Goal: Browse casually: Explore the website without a specific task or goal

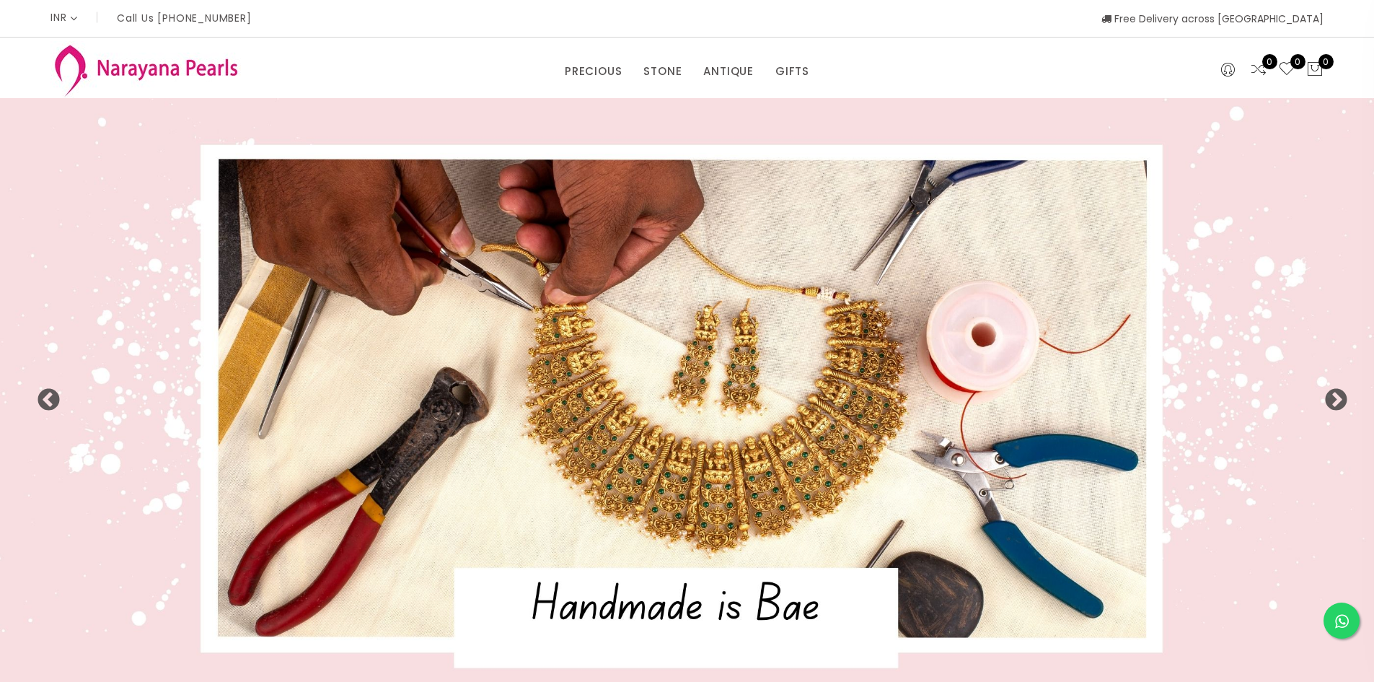
select select "INR"
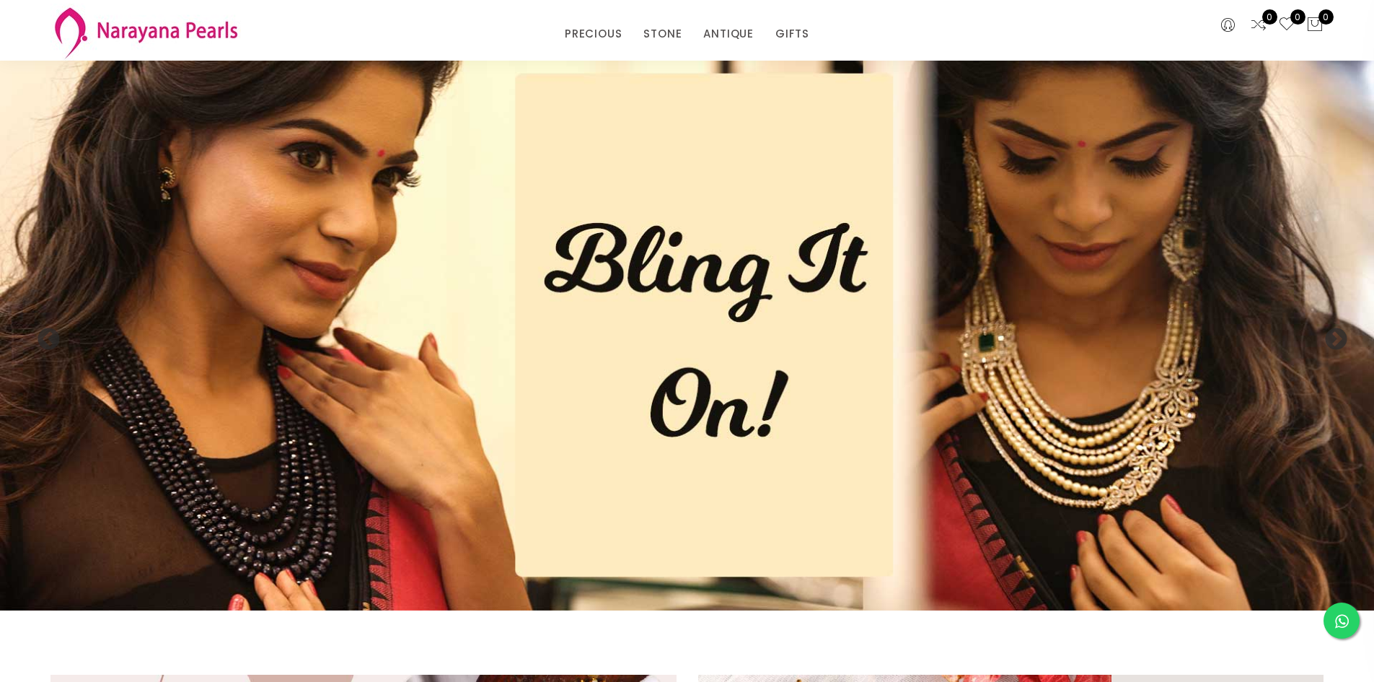
scroll to position [433, 0]
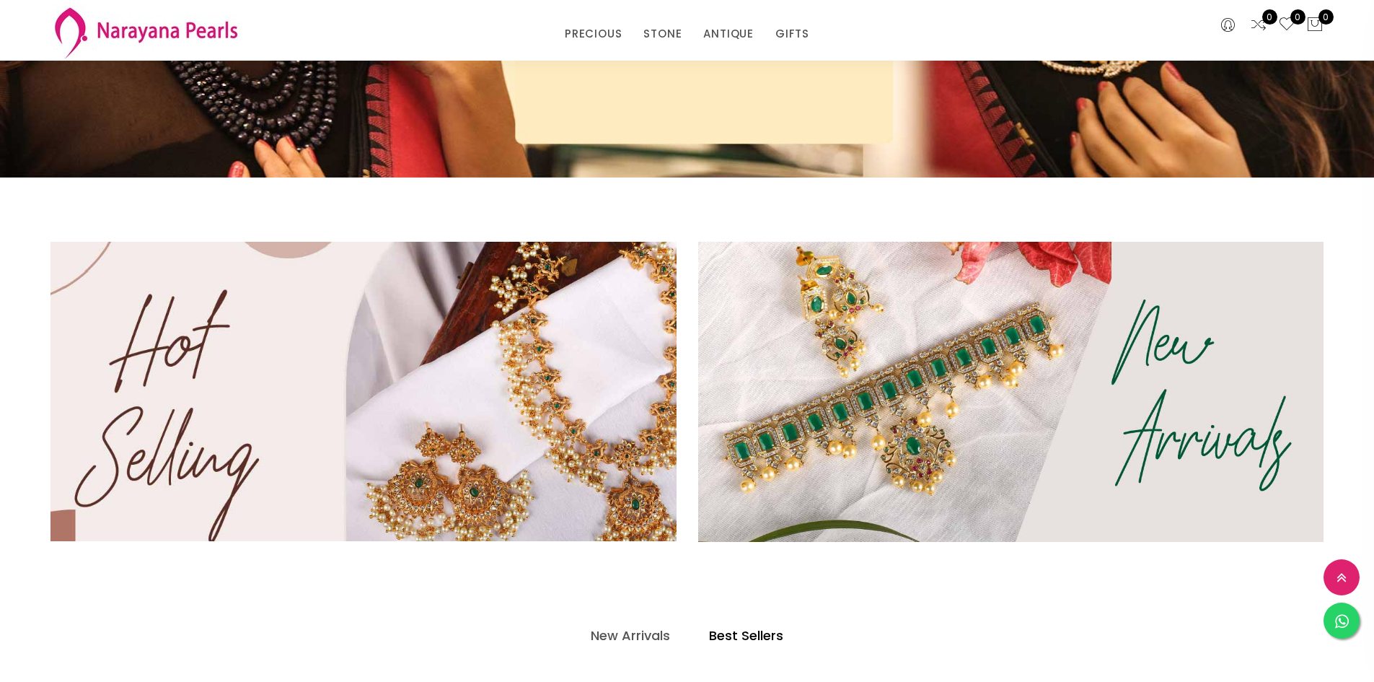
click at [481, 446] on img at bounding box center [363, 391] width 751 height 359
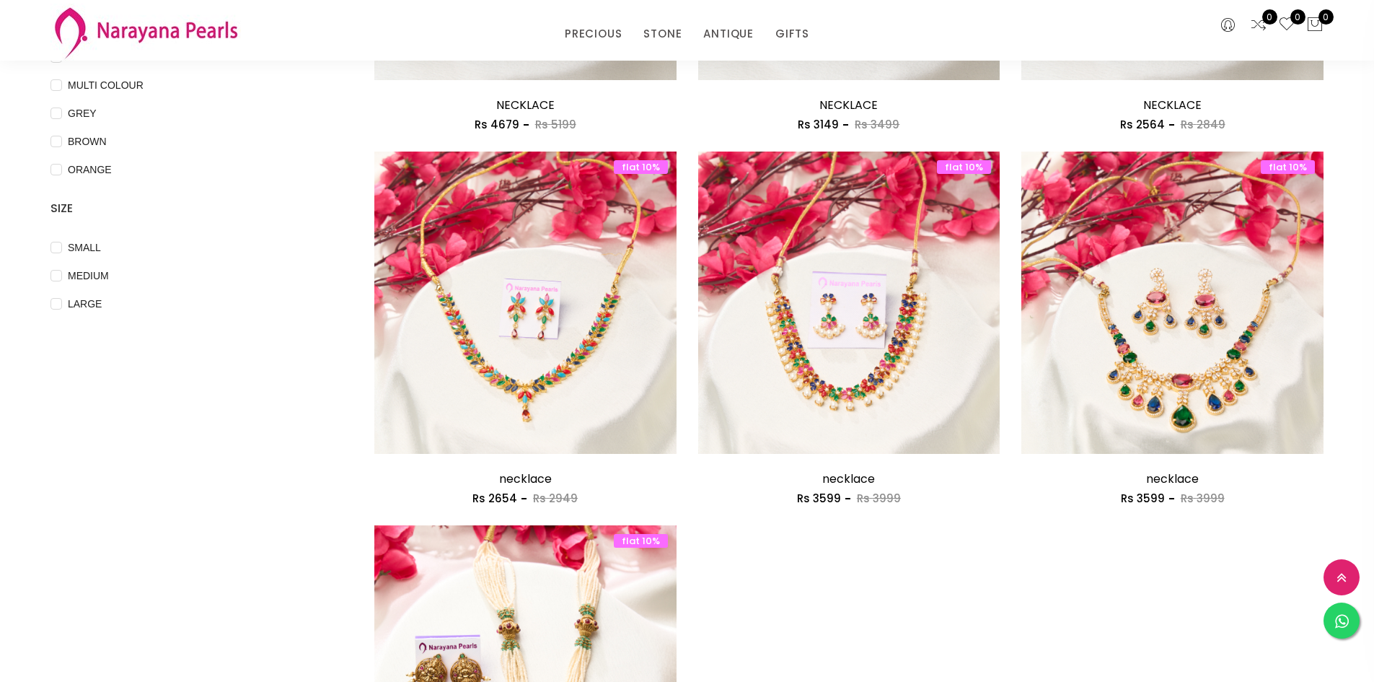
scroll to position [361, 0]
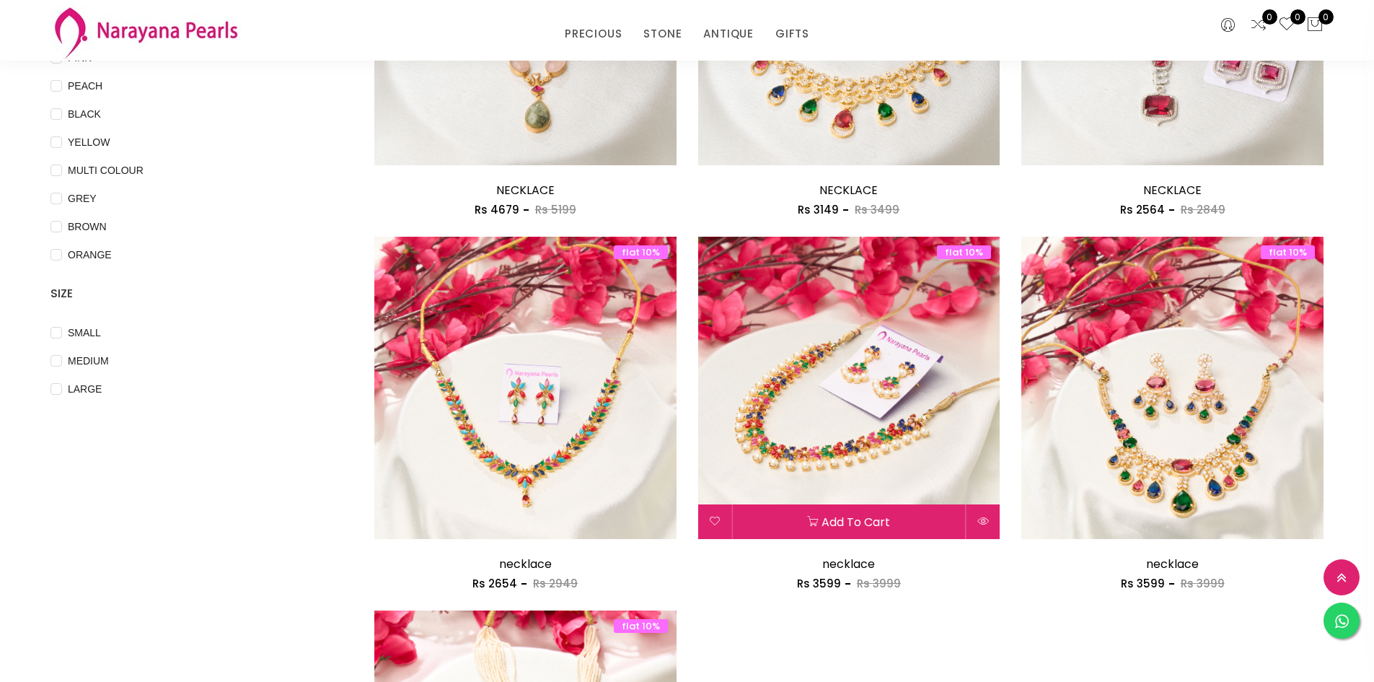
click at [860, 388] on img at bounding box center [849, 388] width 302 height 302
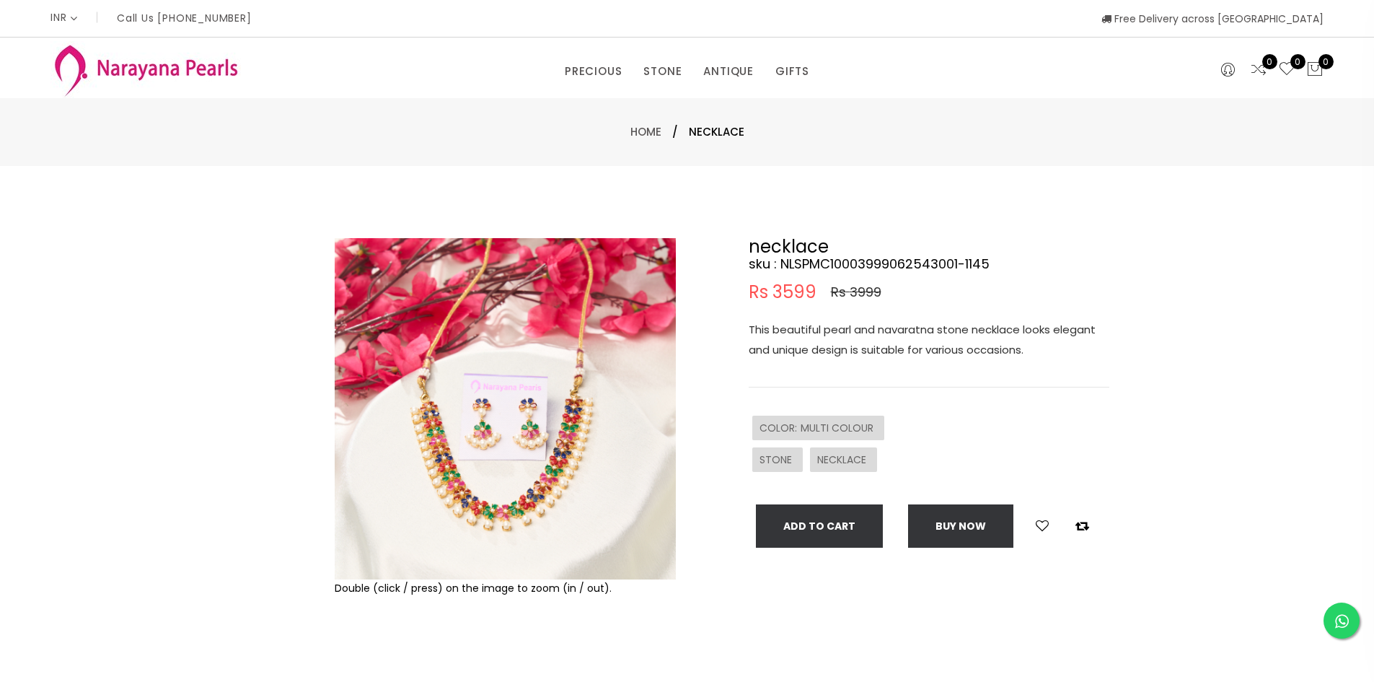
click at [514, 497] on img at bounding box center [505, 408] width 341 height 341
click at [746, 137] on link "NECKLACE" at bounding box center [768, 138] width 123 height 23
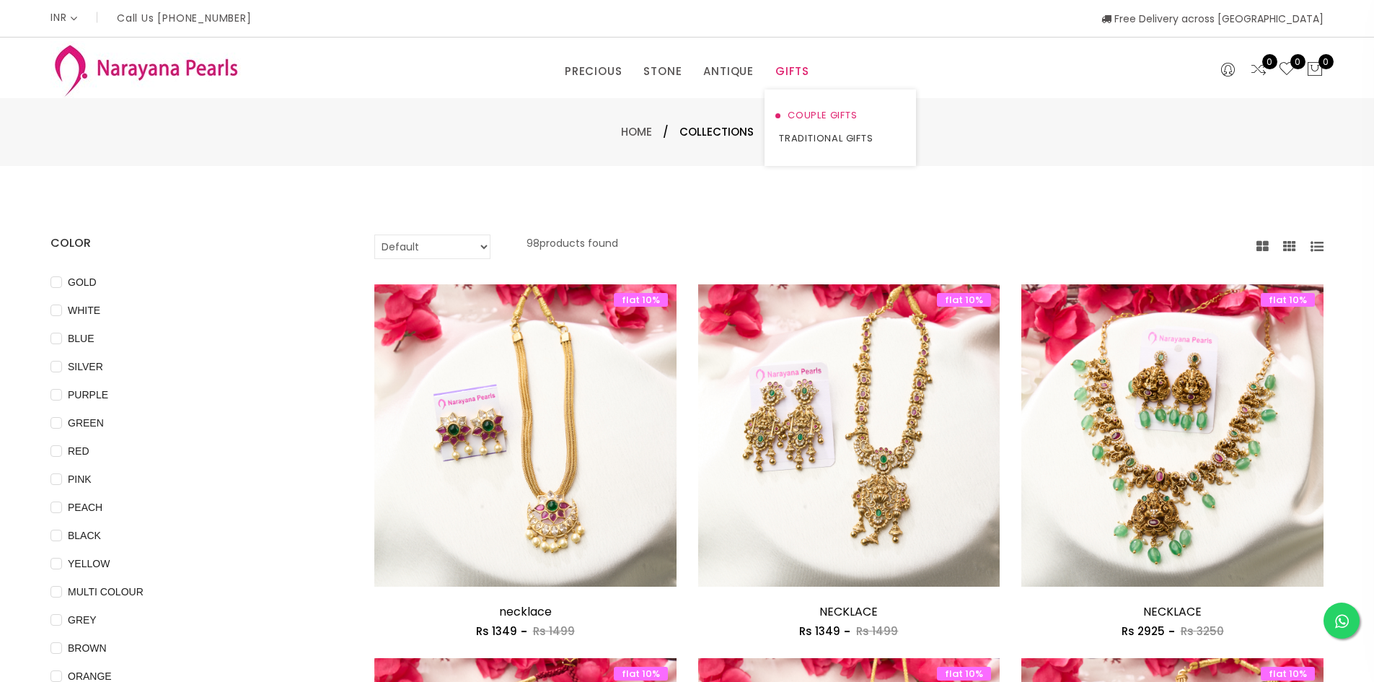
click at [800, 115] on link "COUPLE GIFTS" at bounding box center [840, 115] width 123 height 23
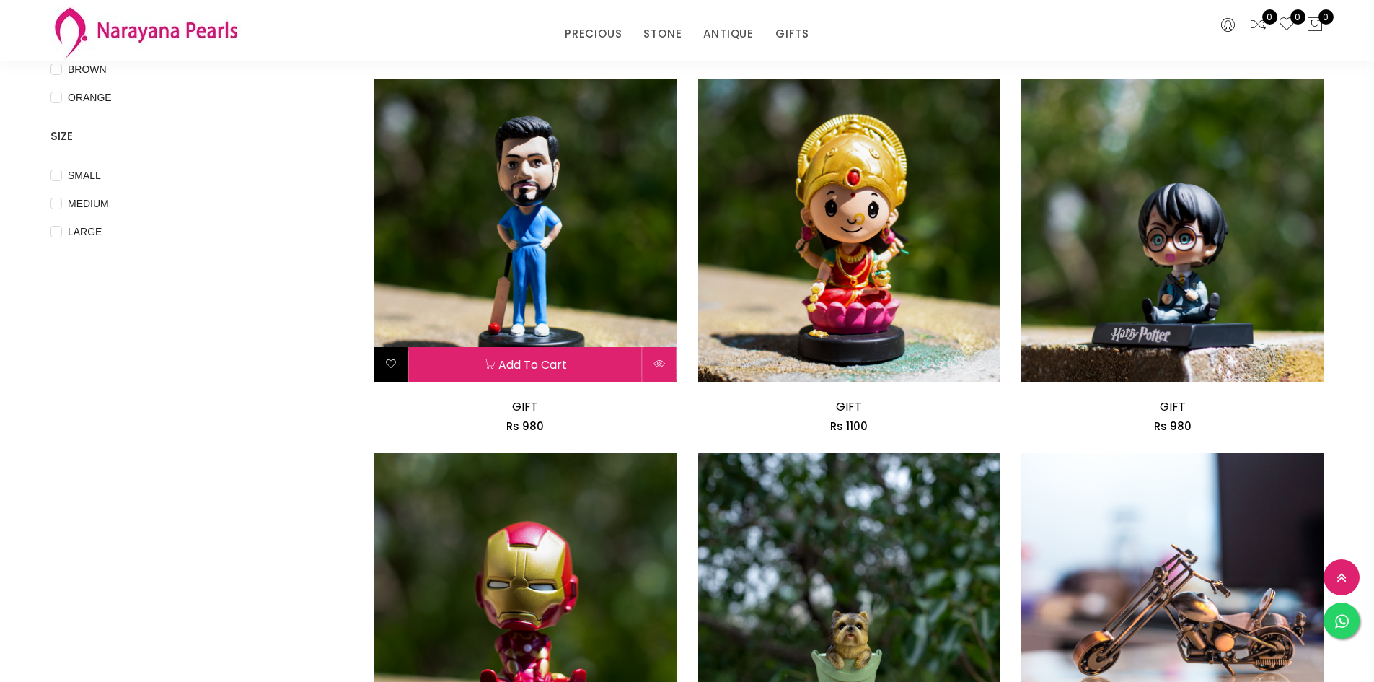
scroll to position [361, 0]
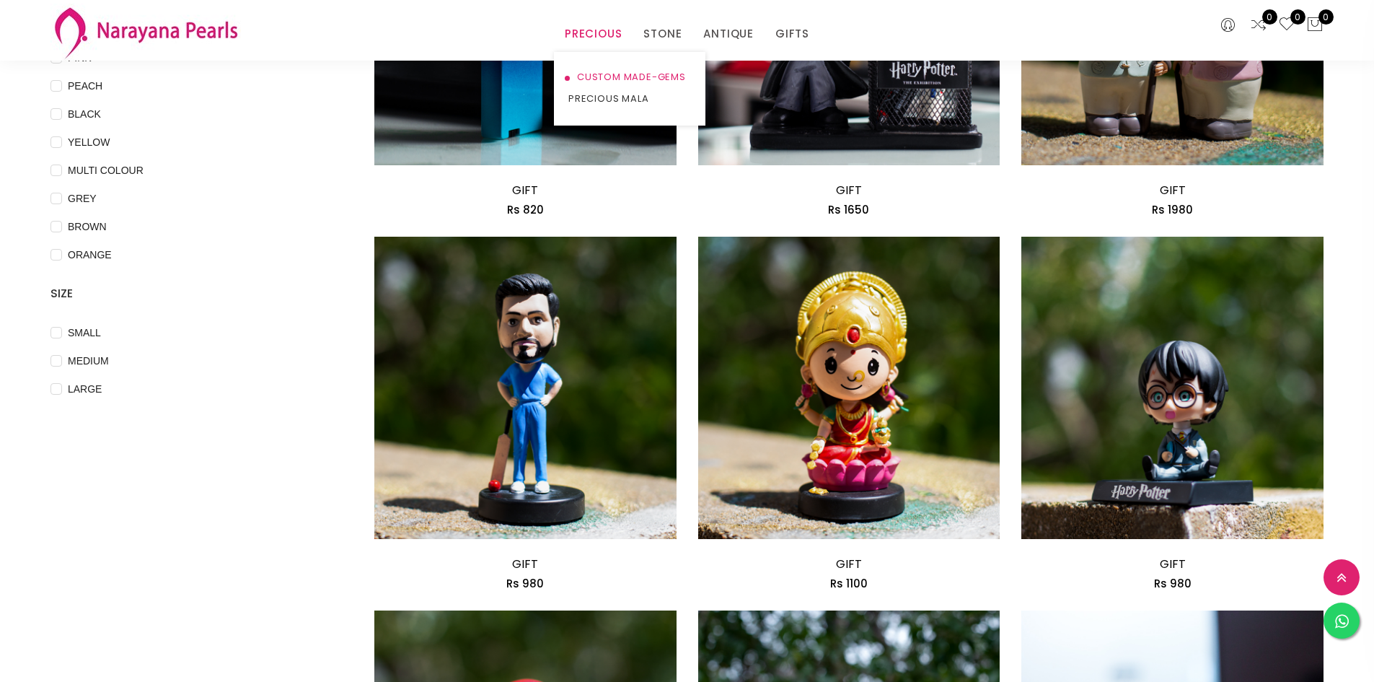
click at [596, 76] on link "CUSTOM MADE-GEMS" at bounding box center [630, 77] width 123 height 22
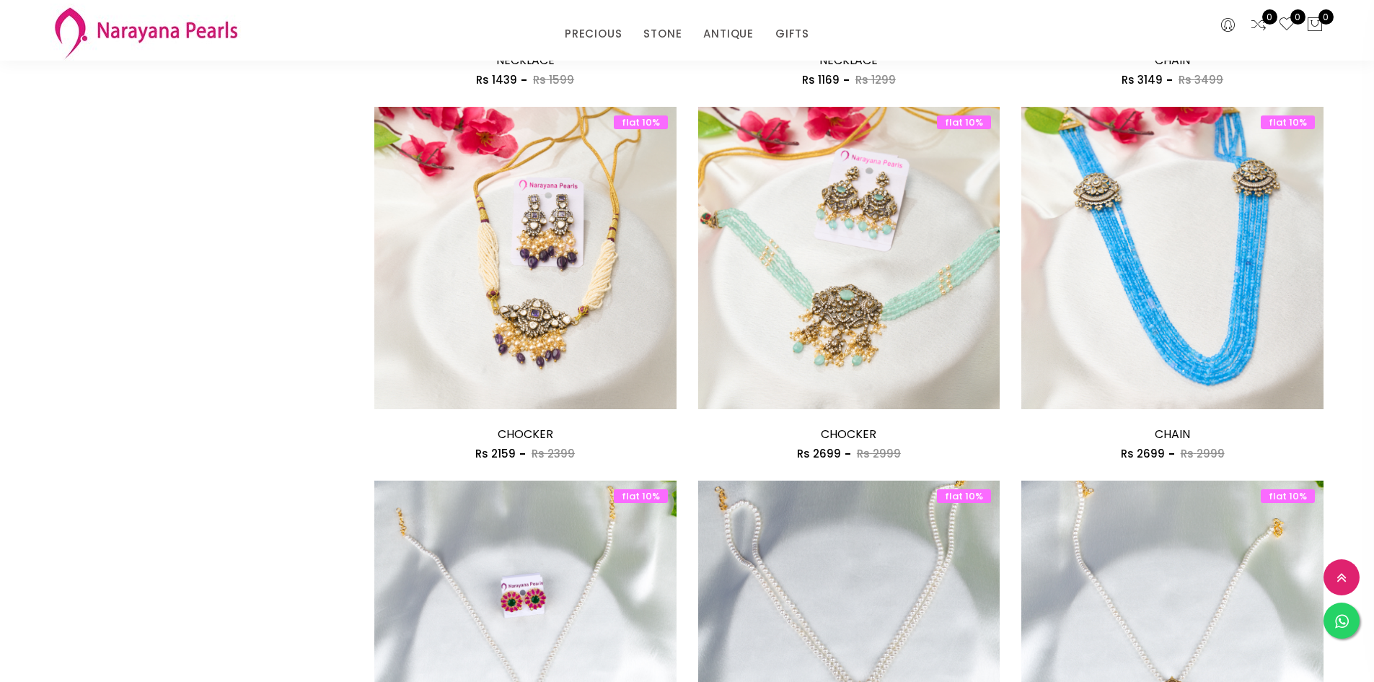
scroll to position [2309, 0]
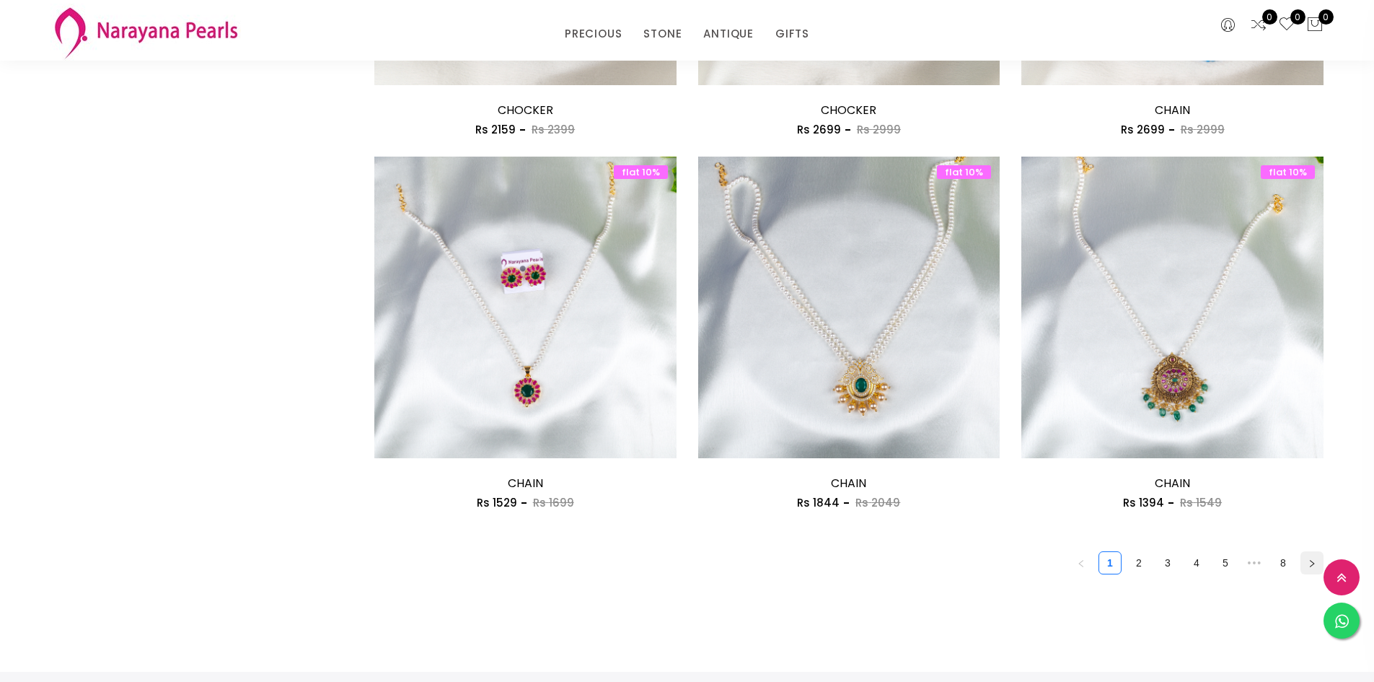
click at [1310, 560] on icon "right" at bounding box center [1312, 563] width 9 height 9
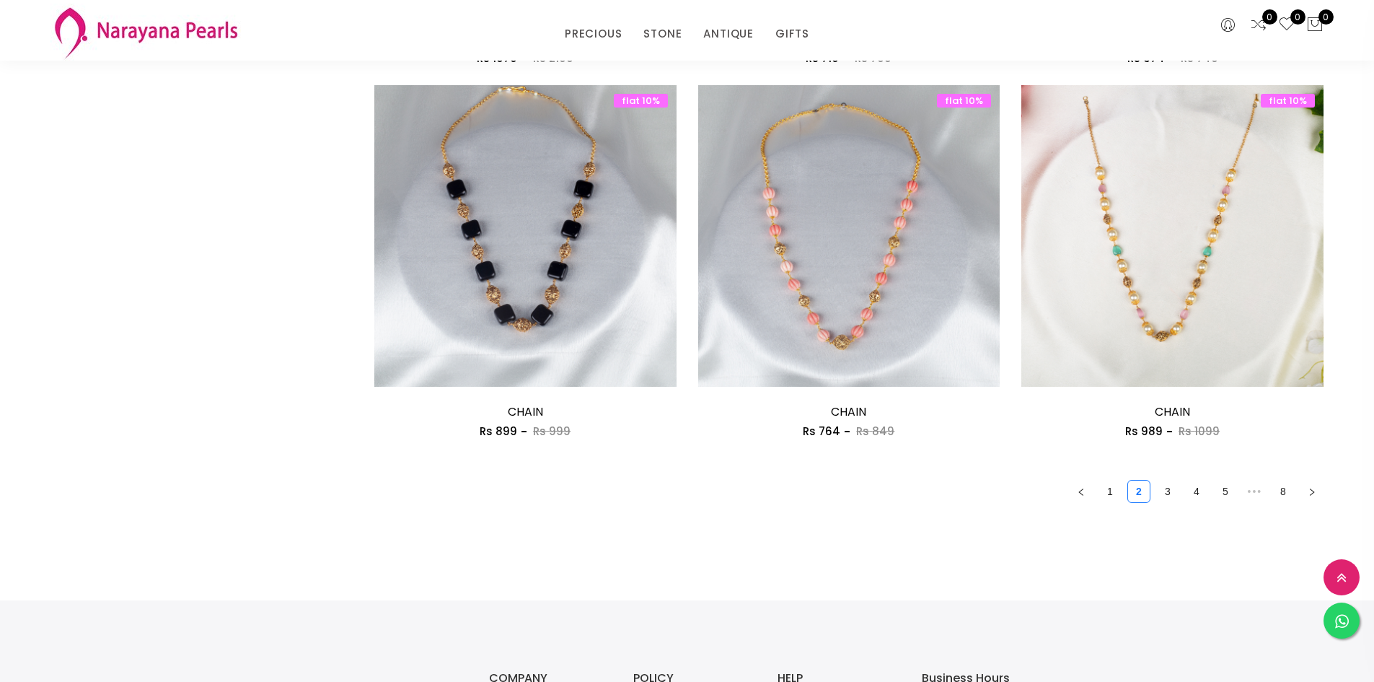
scroll to position [2381, 0]
click at [1310, 490] on icon "right" at bounding box center [1312, 491] width 9 height 9
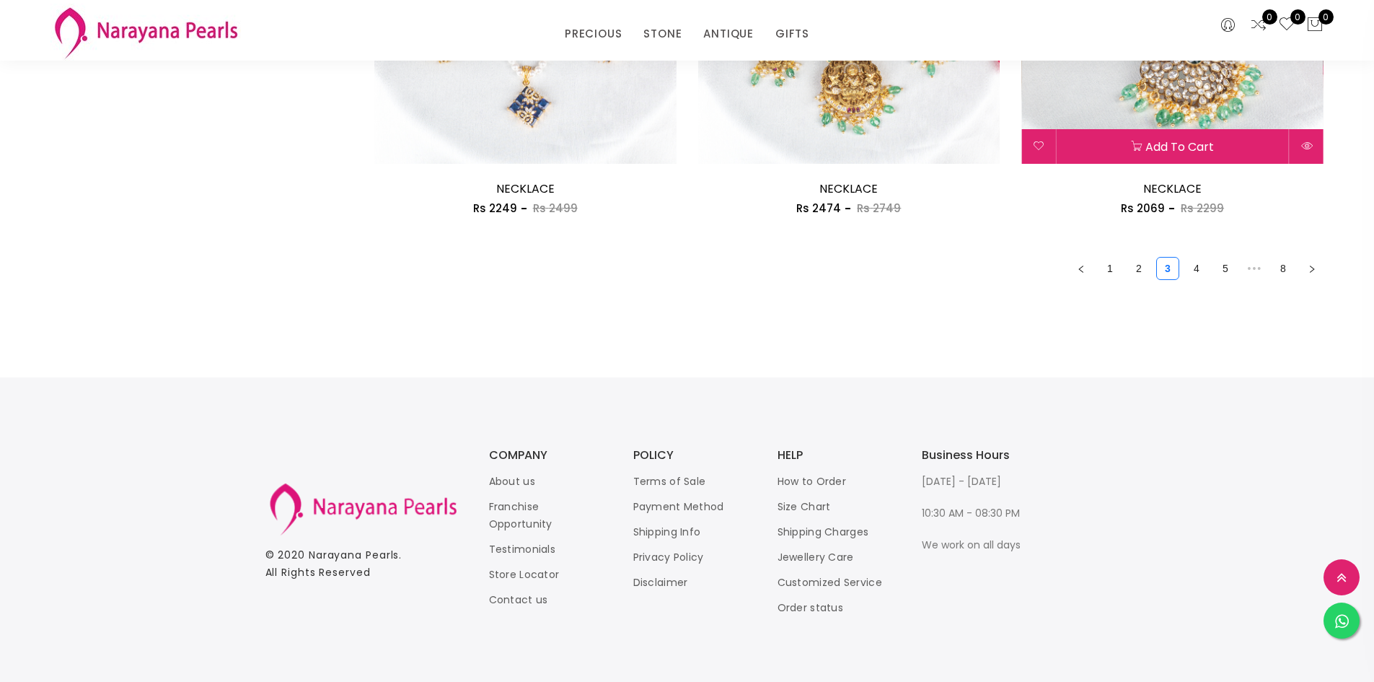
scroll to position [2610, 0]
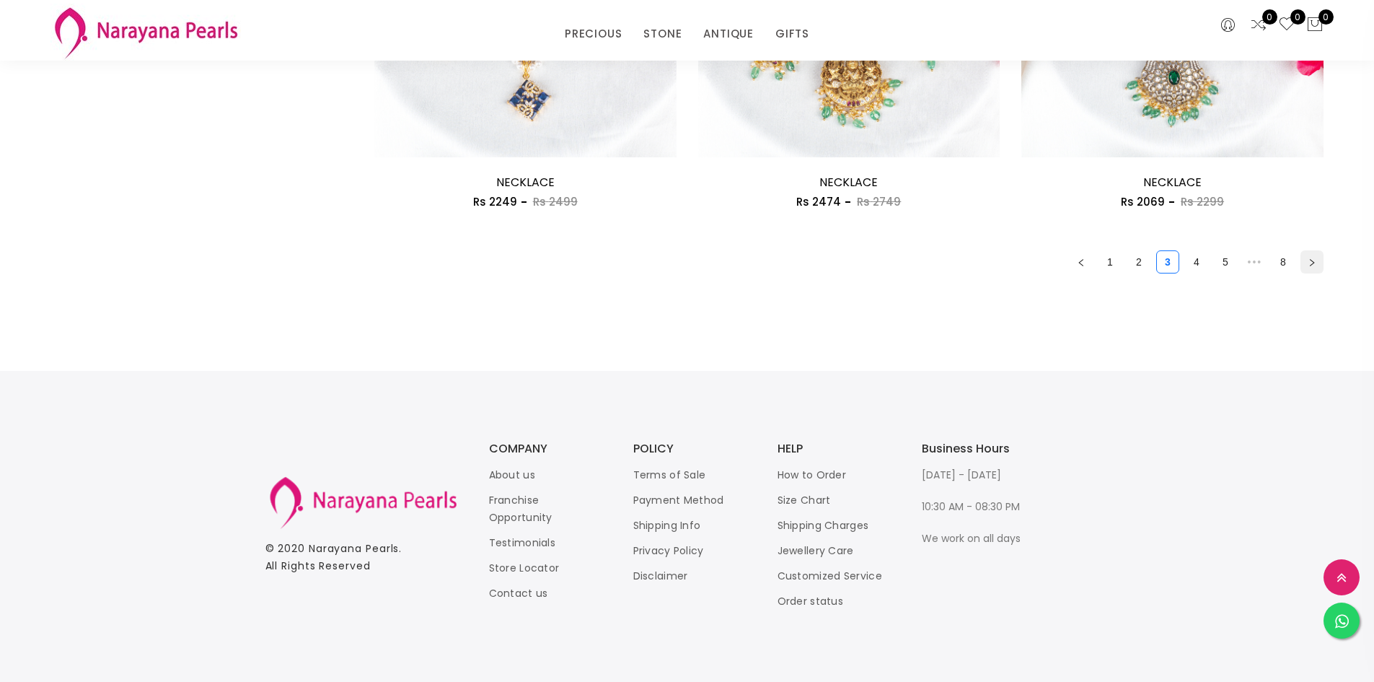
click at [1307, 266] on button "button" at bounding box center [1312, 261] width 23 height 23
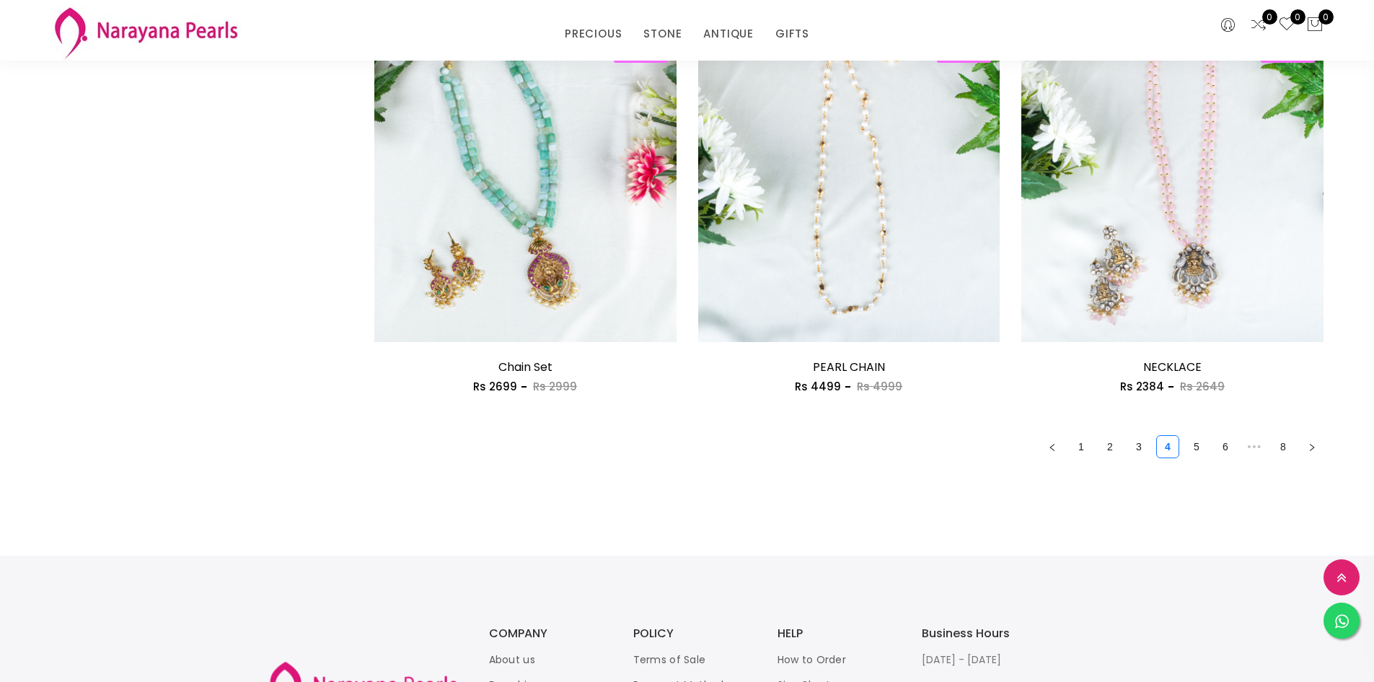
scroll to position [2453, 0]
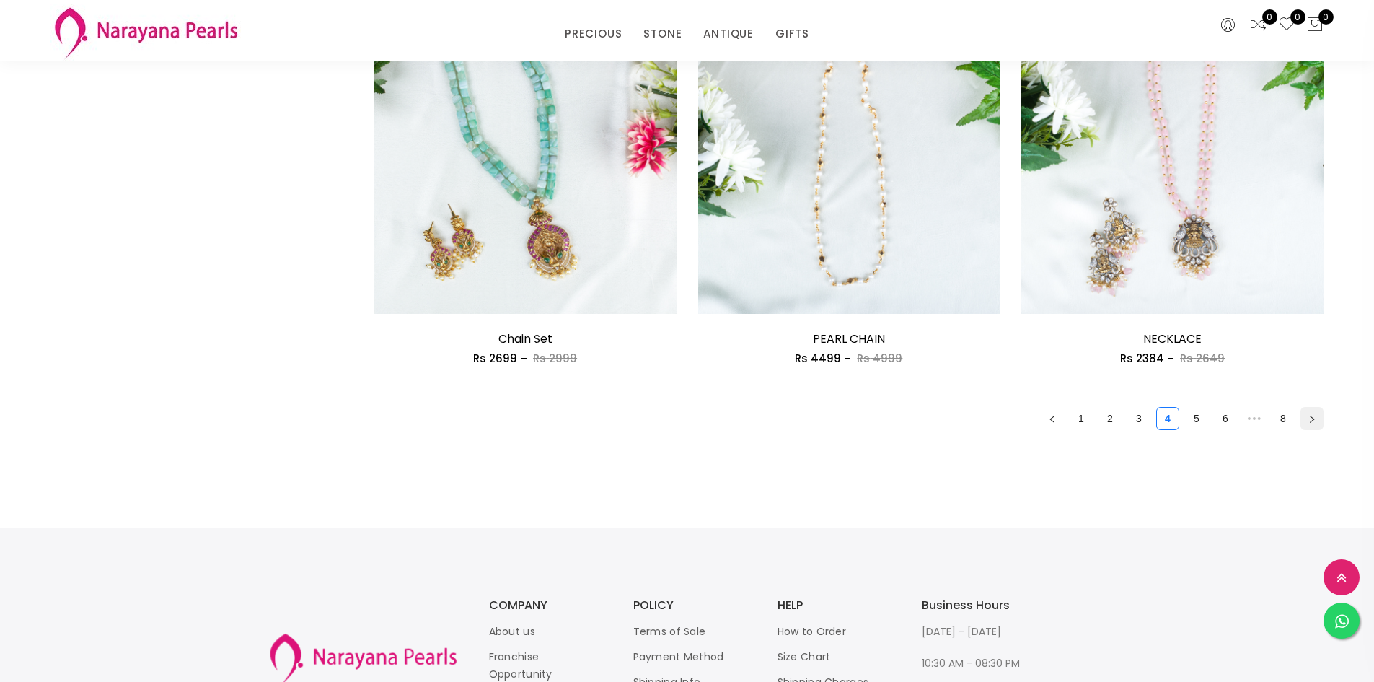
click at [1315, 423] on icon "right" at bounding box center [1312, 419] width 9 height 9
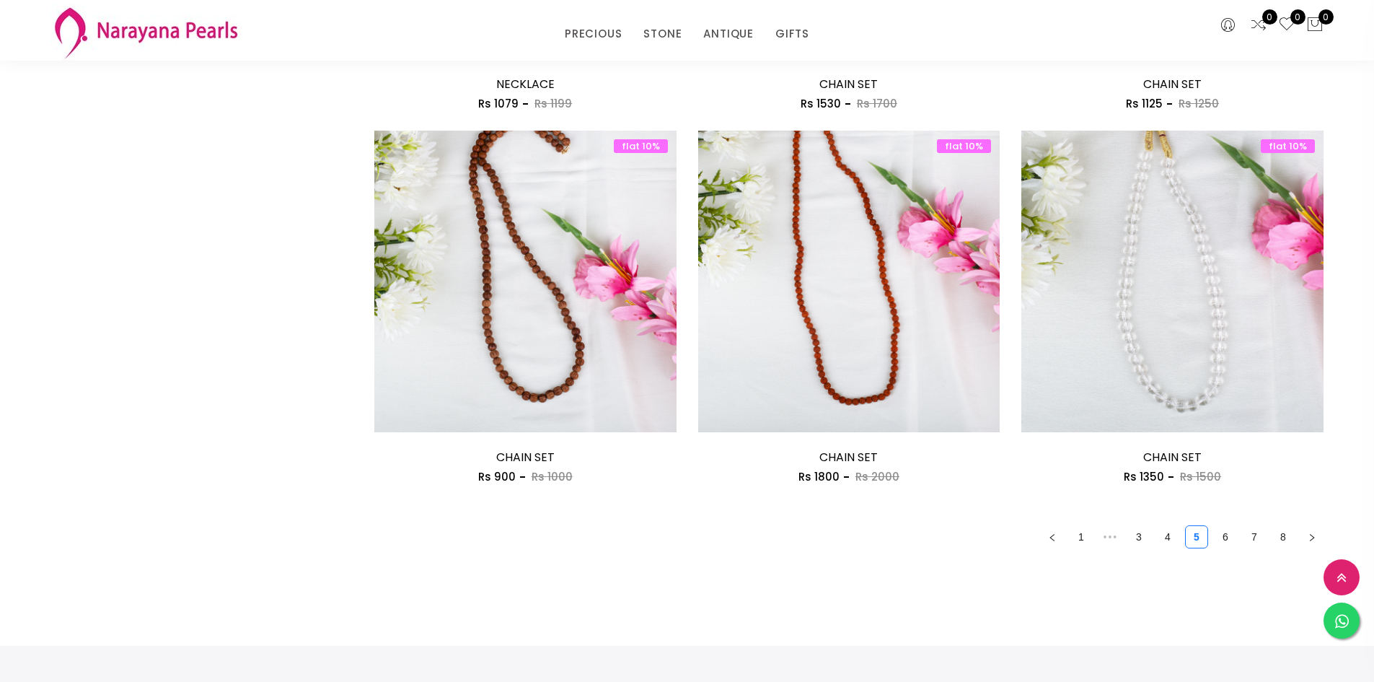
scroll to position [2381, 0]
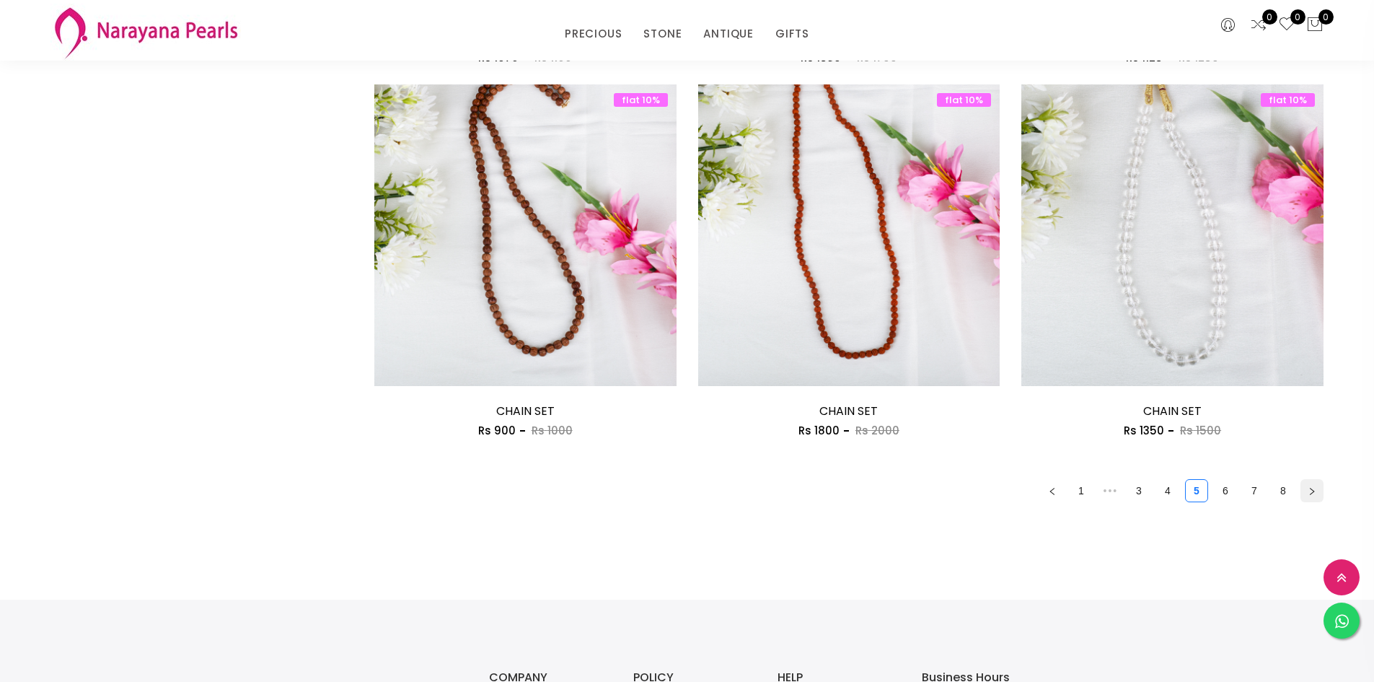
click at [1312, 491] on icon "right" at bounding box center [1312, 491] width 9 height 9
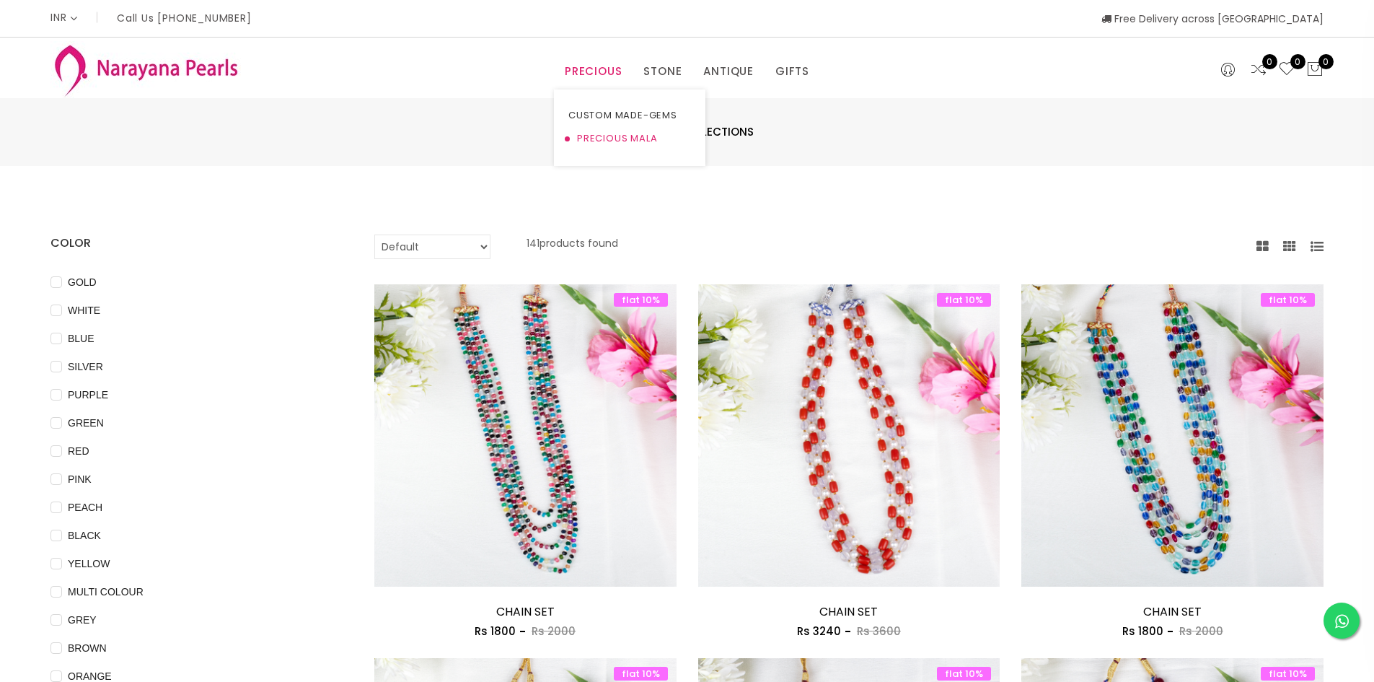
click at [620, 136] on link "PRECIOUS MALA" at bounding box center [630, 138] width 123 height 23
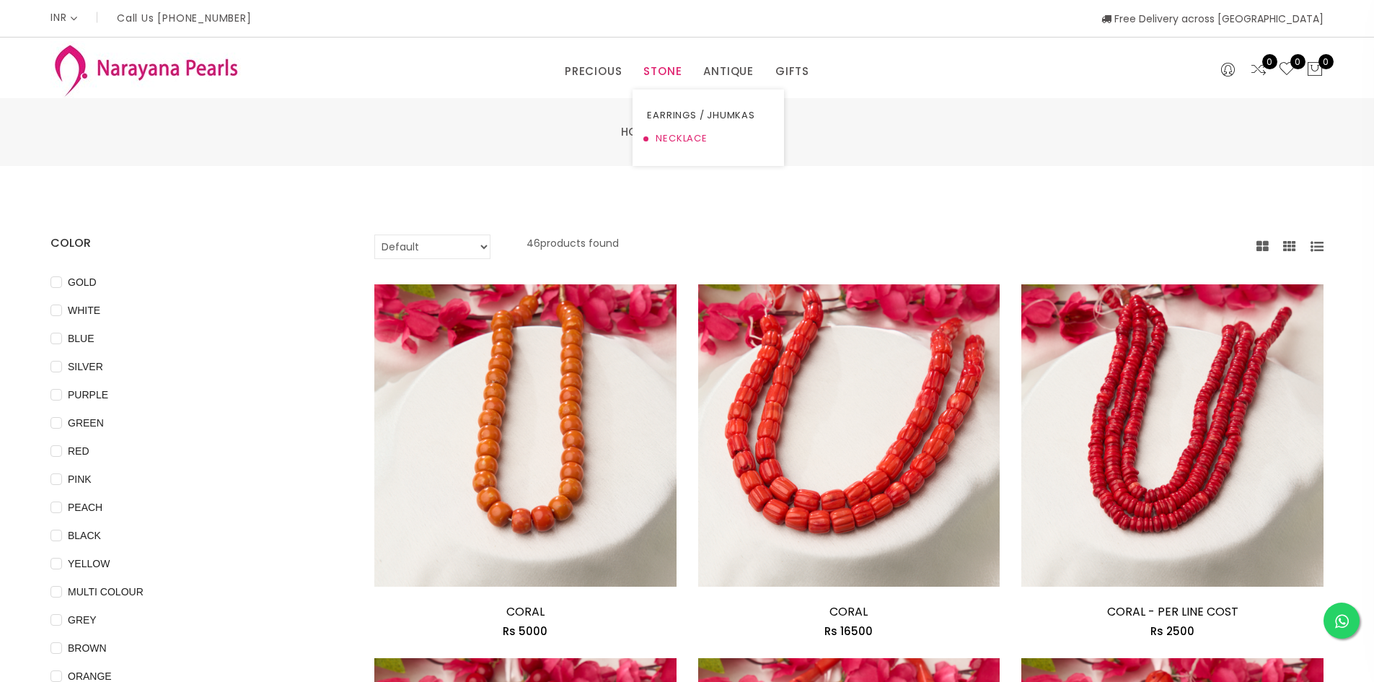
click at [666, 128] on link "NECKLACE" at bounding box center [708, 138] width 123 height 23
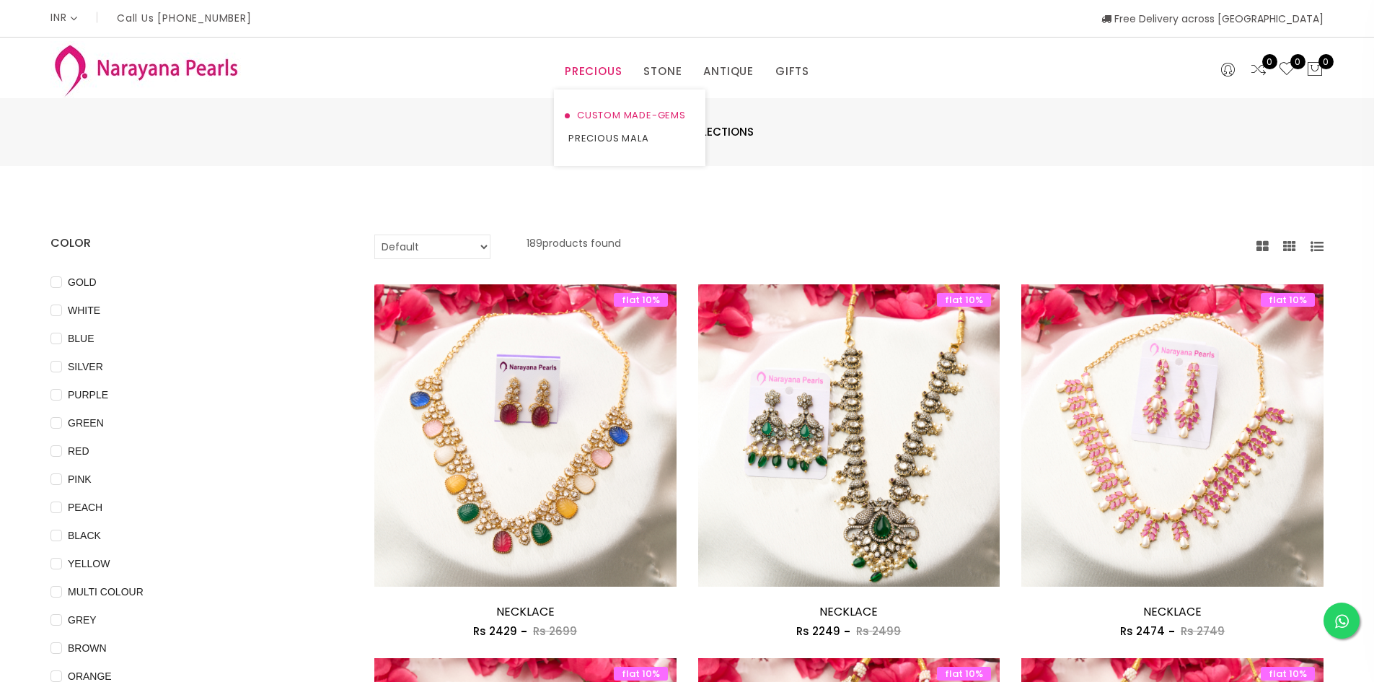
click at [592, 106] on link "CUSTOM MADE-GEMS" at bounding box center [630, 115] width 123 height 23
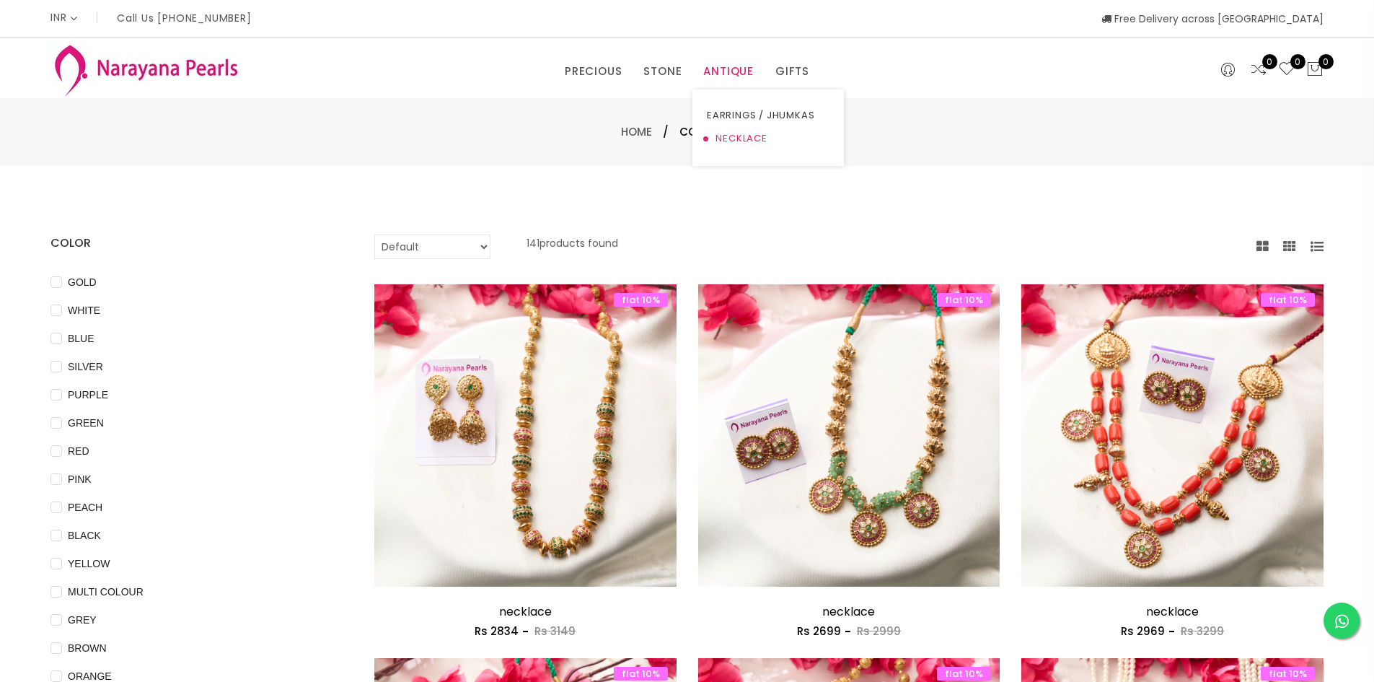
click at [745, 137] on link "NECKLACE" at bounding box center [768, 138] width 123 height 23
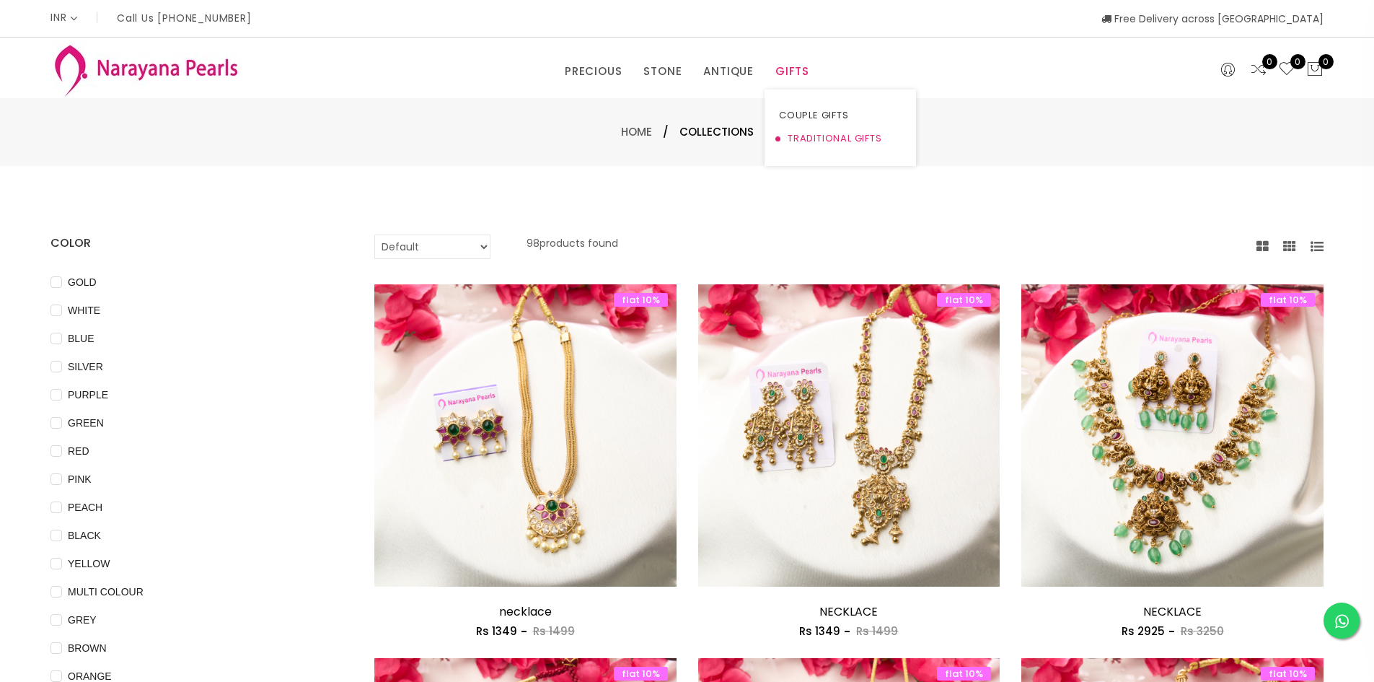
click at [806, 142] on link "TRADITIONAL GIFTS" at bounding box center [840, 138] width 123 height 23
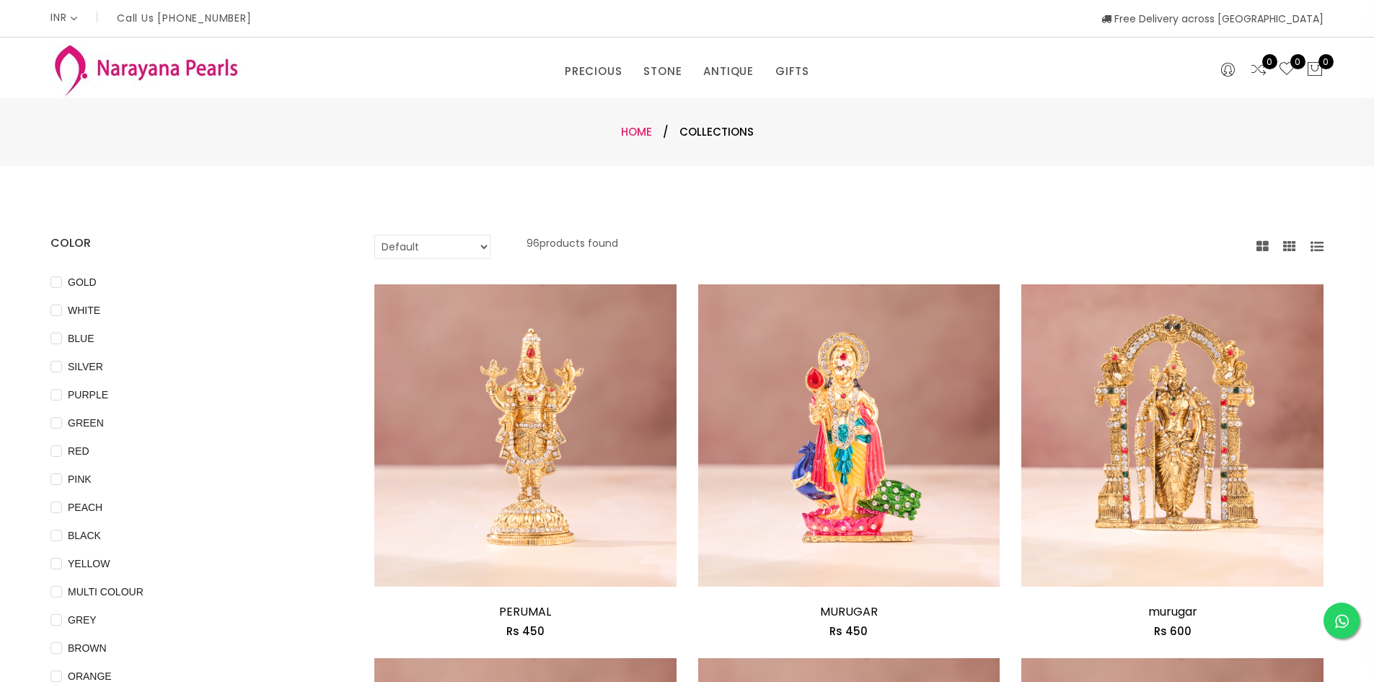
click at [630, 139] on link "Home" at bounding box center [636, 131] width 31 height 15
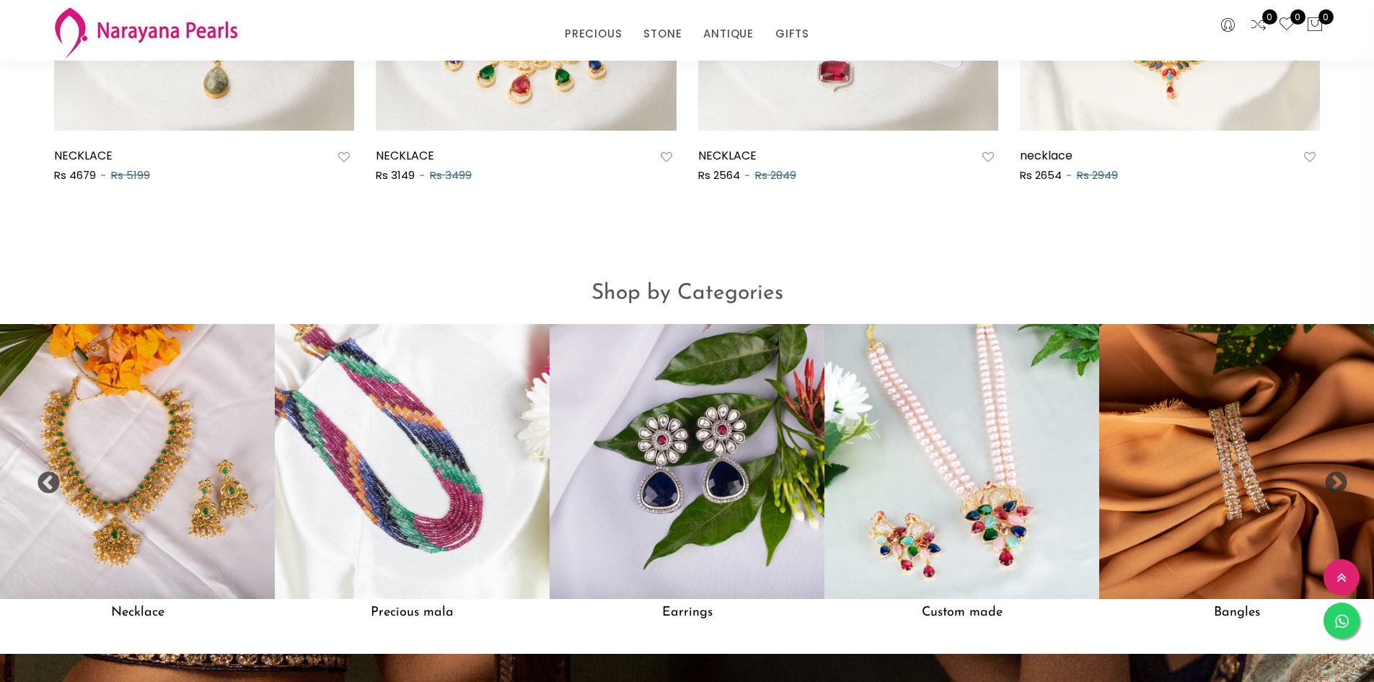
scroll to position [1443, 0]
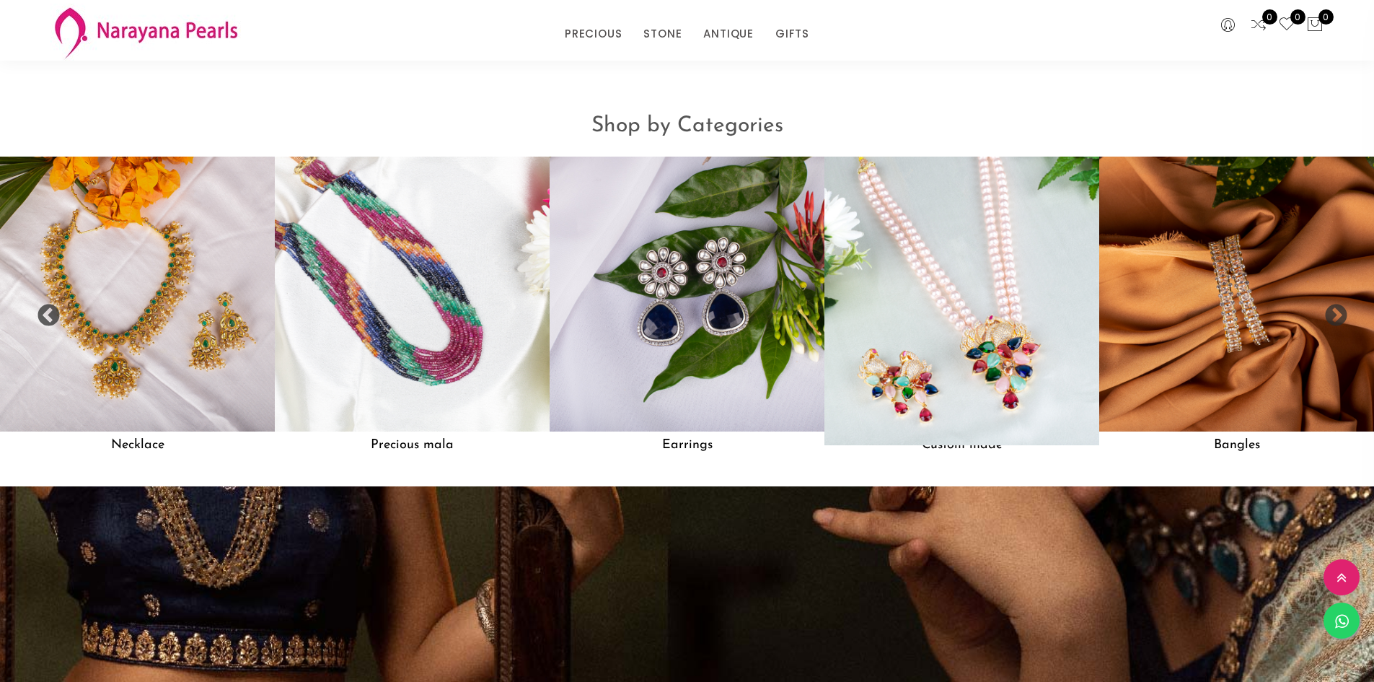
click at [975, 343] on img at bounding box center [962, 294] width 302 height 302
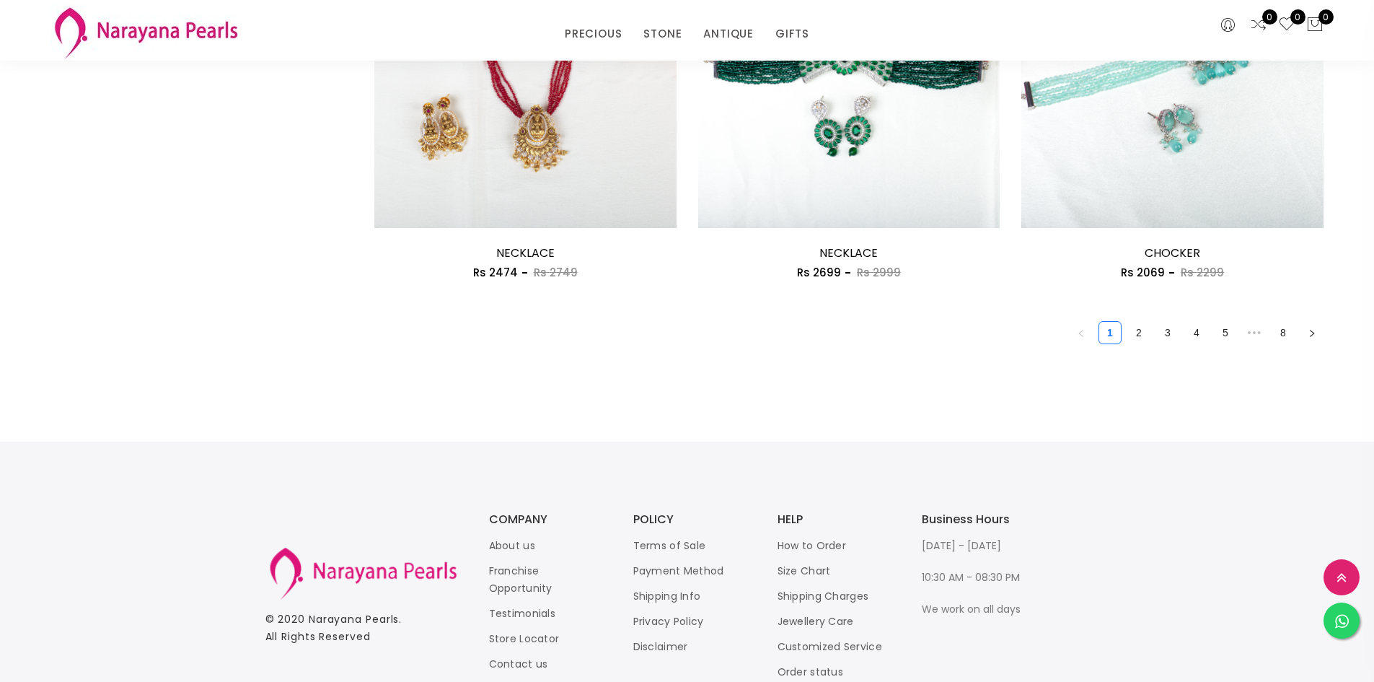
scroll to position [2610, 0]
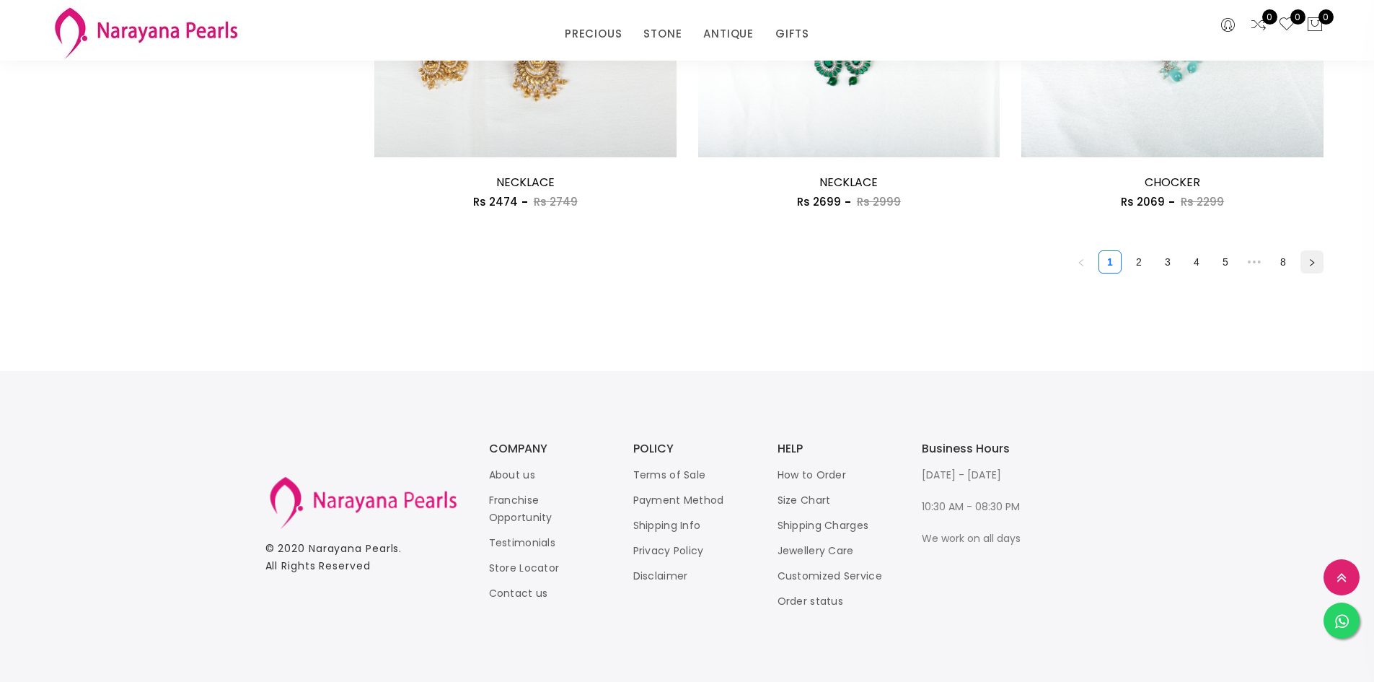
click at [1306, 262] on button "button" at bounding box center [1312, 261] width 23 height 23
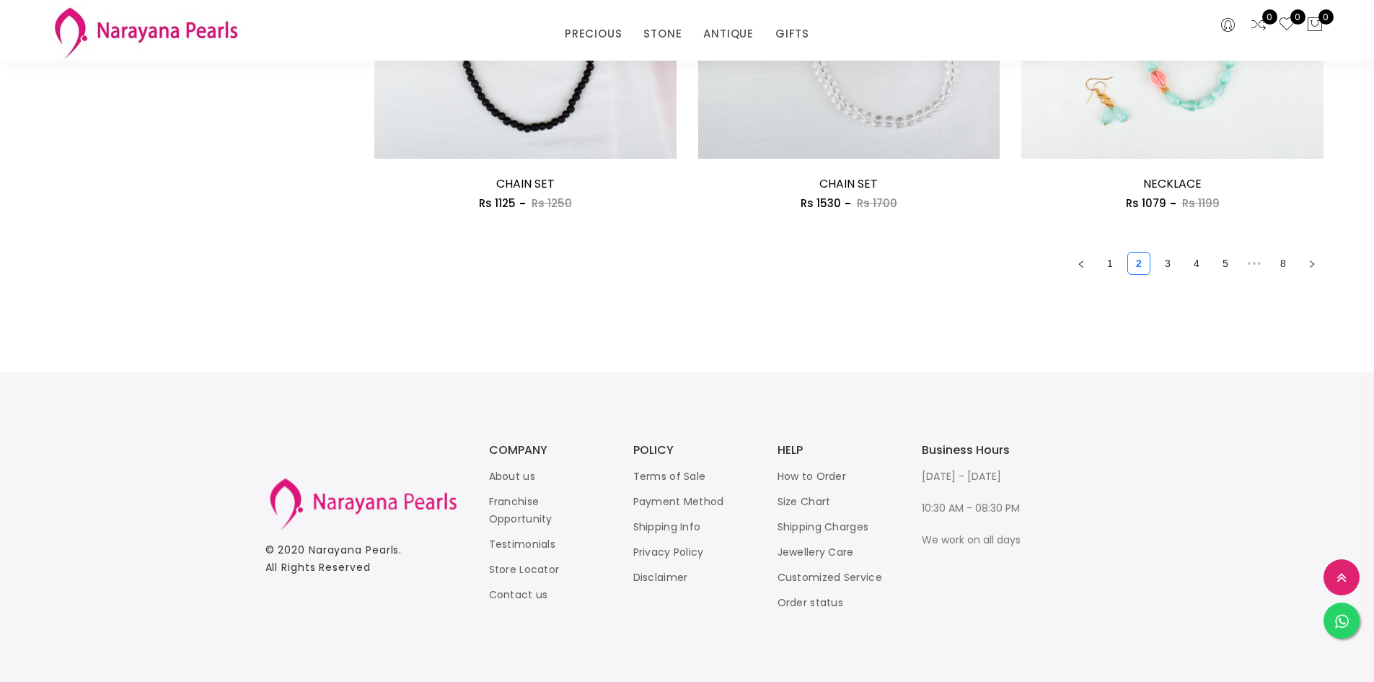
scroll to position [2610, 0]
click at [1314, 260] on icon "right" at bounding box center [1312, 262] width 9 height 9
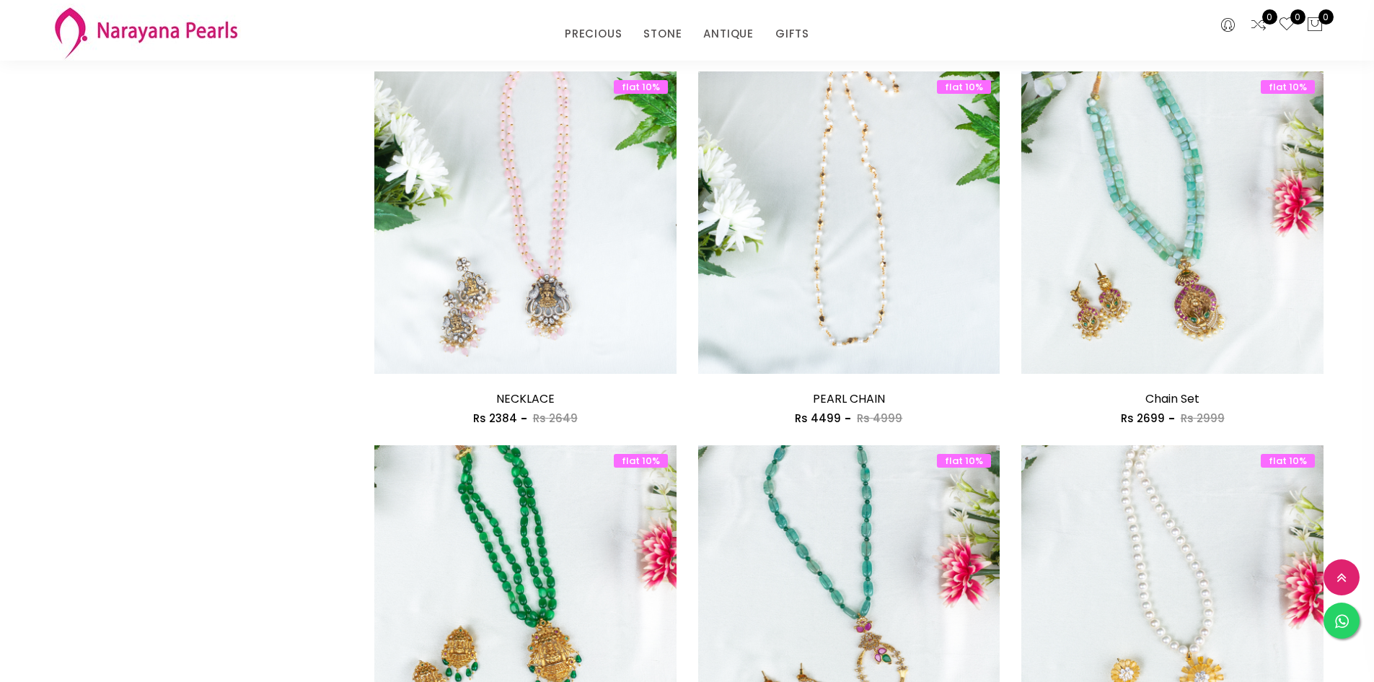
scroll to position [2381, 0]
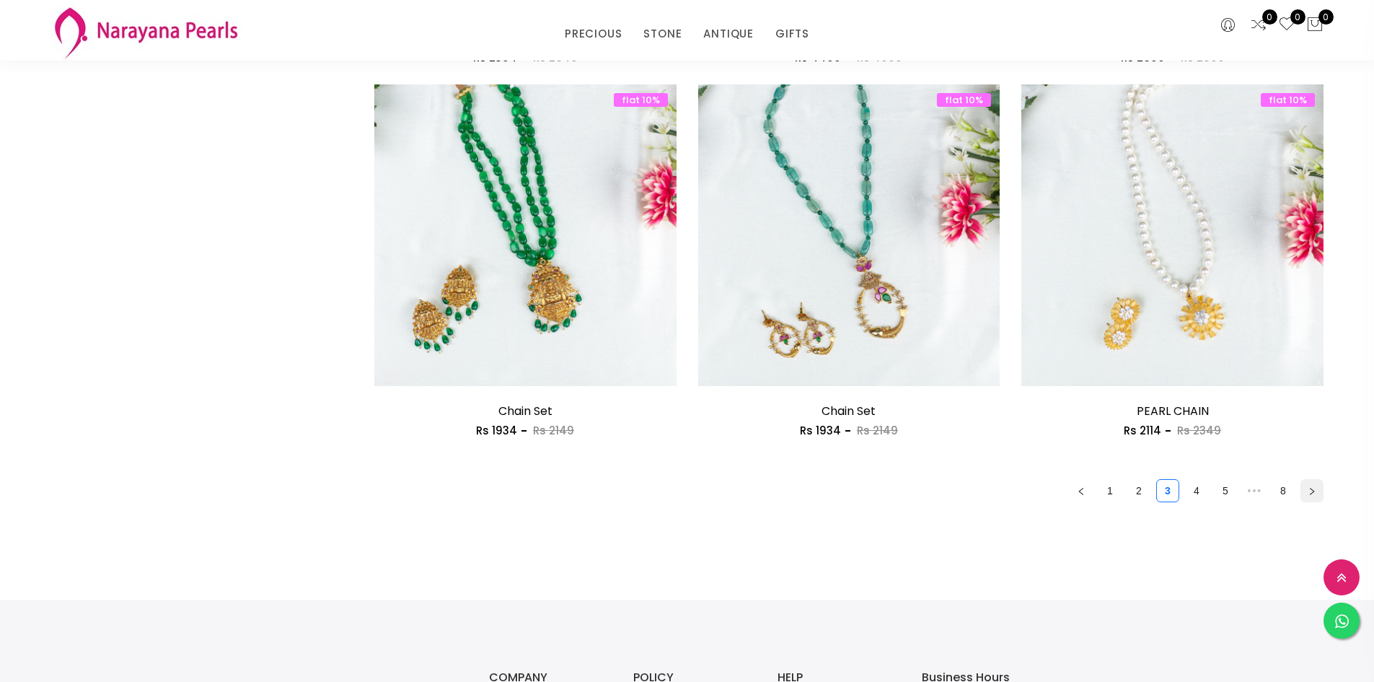
click at [1318, 481] on button "button" at bounding box center [1312, 490] width 23 height 23
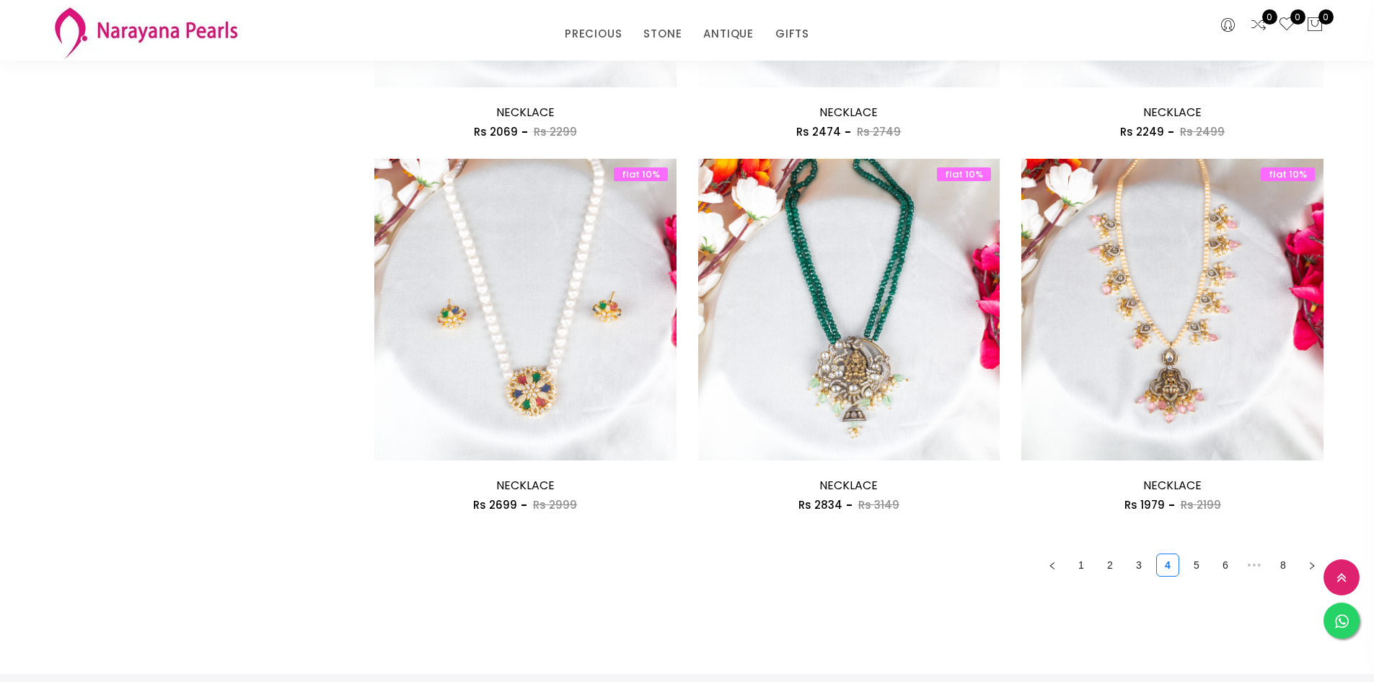
scroll to position [2309, 0]
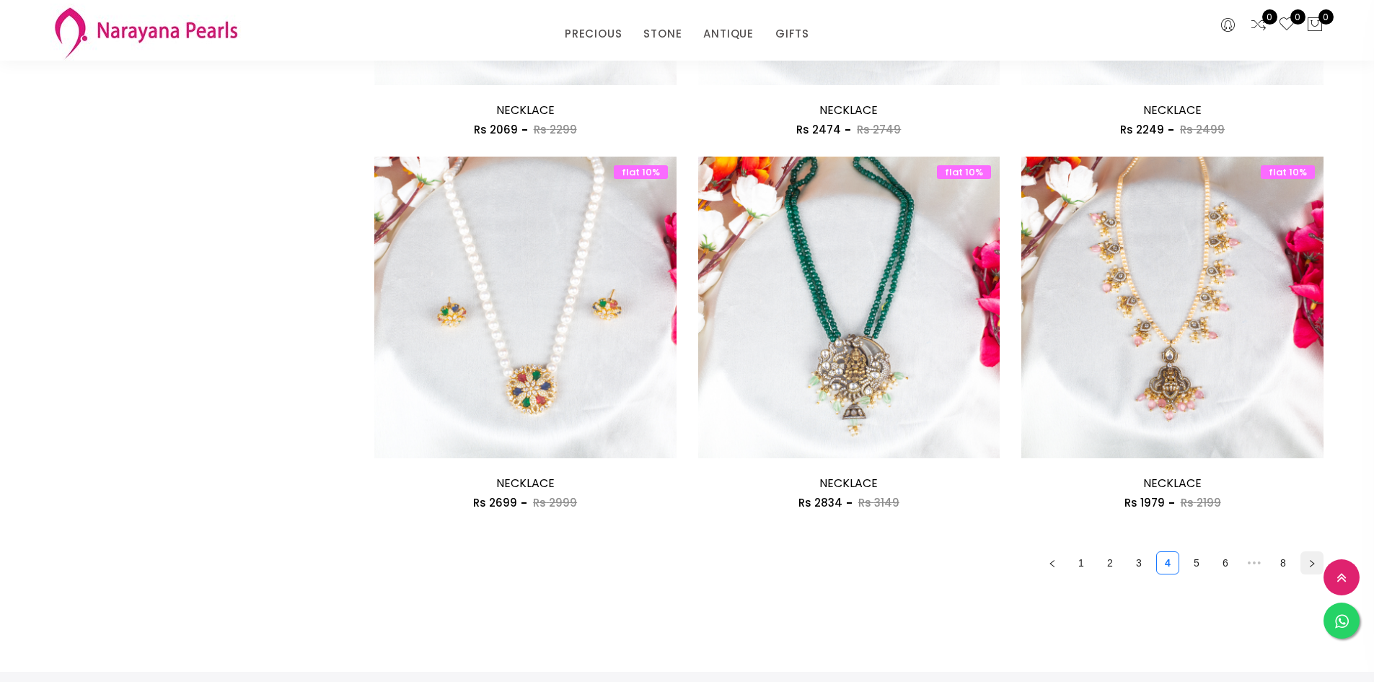
click at [1315, 561] on icon "right" at bounding box center [1312, 563] width 9 height 9
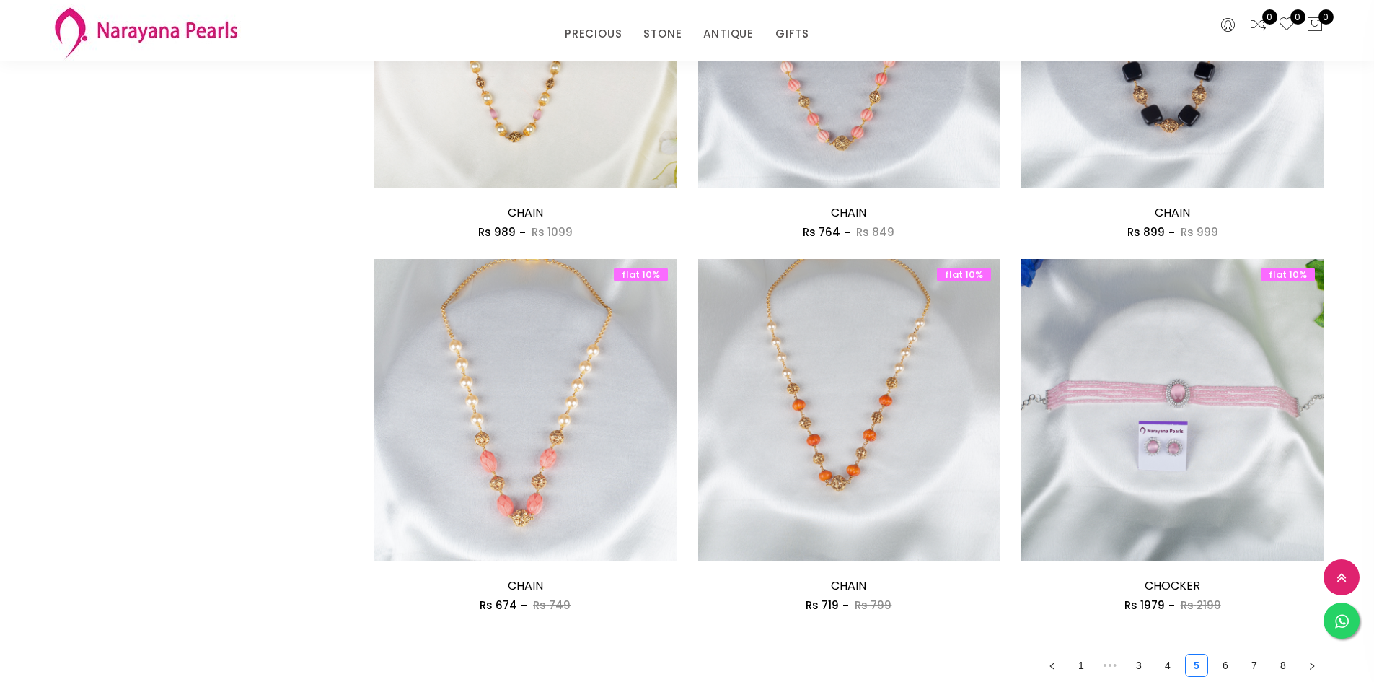
scroll to position [2525, 0]
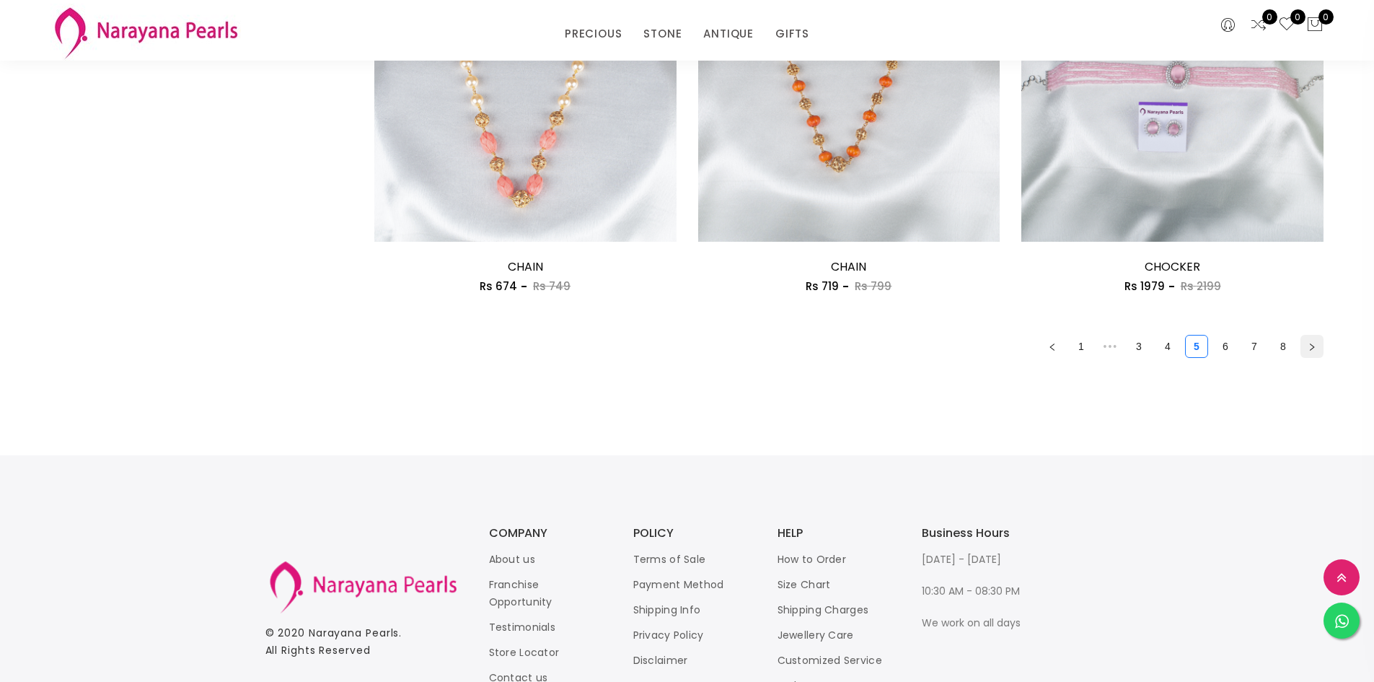
click at [1310, 349] on icon "right" at bounding box center [1312, 347] width 9 height 9
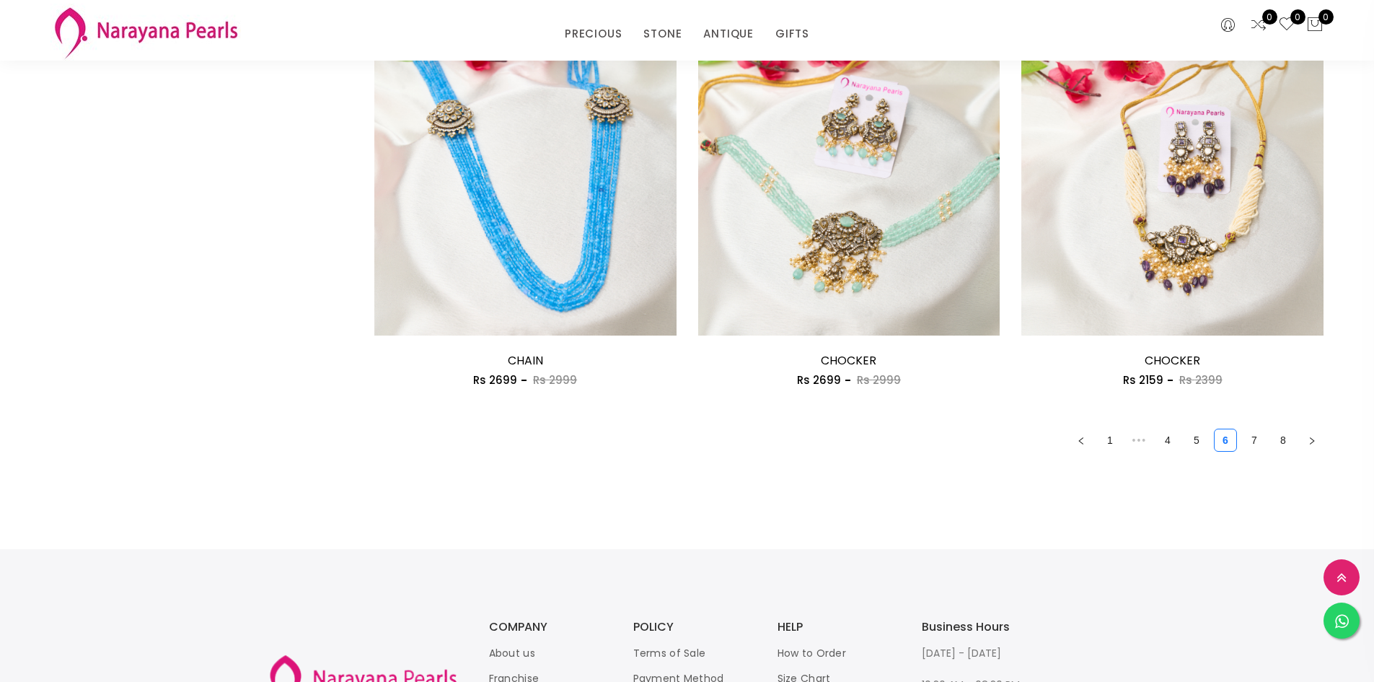
scroll to position [2525, 0]
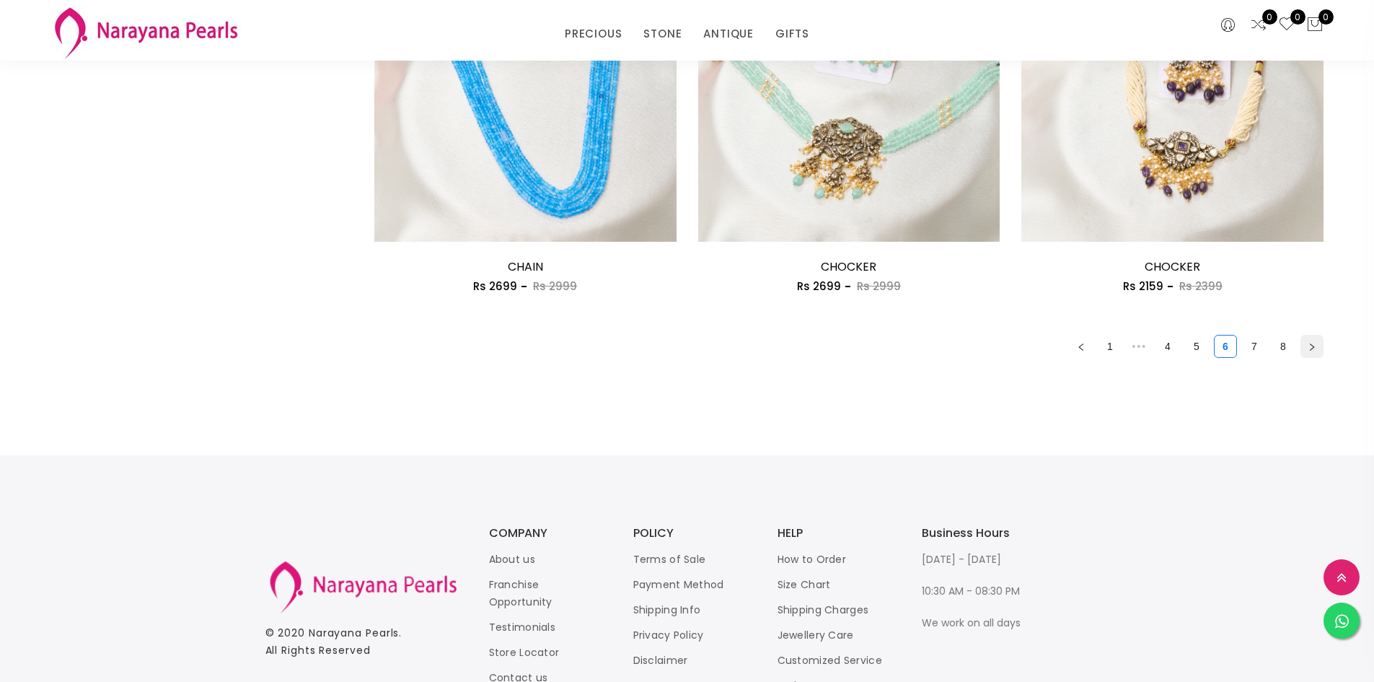
click at [1313, 348] on icon "right" at bounding box center [1312, 347] width 9 height 9
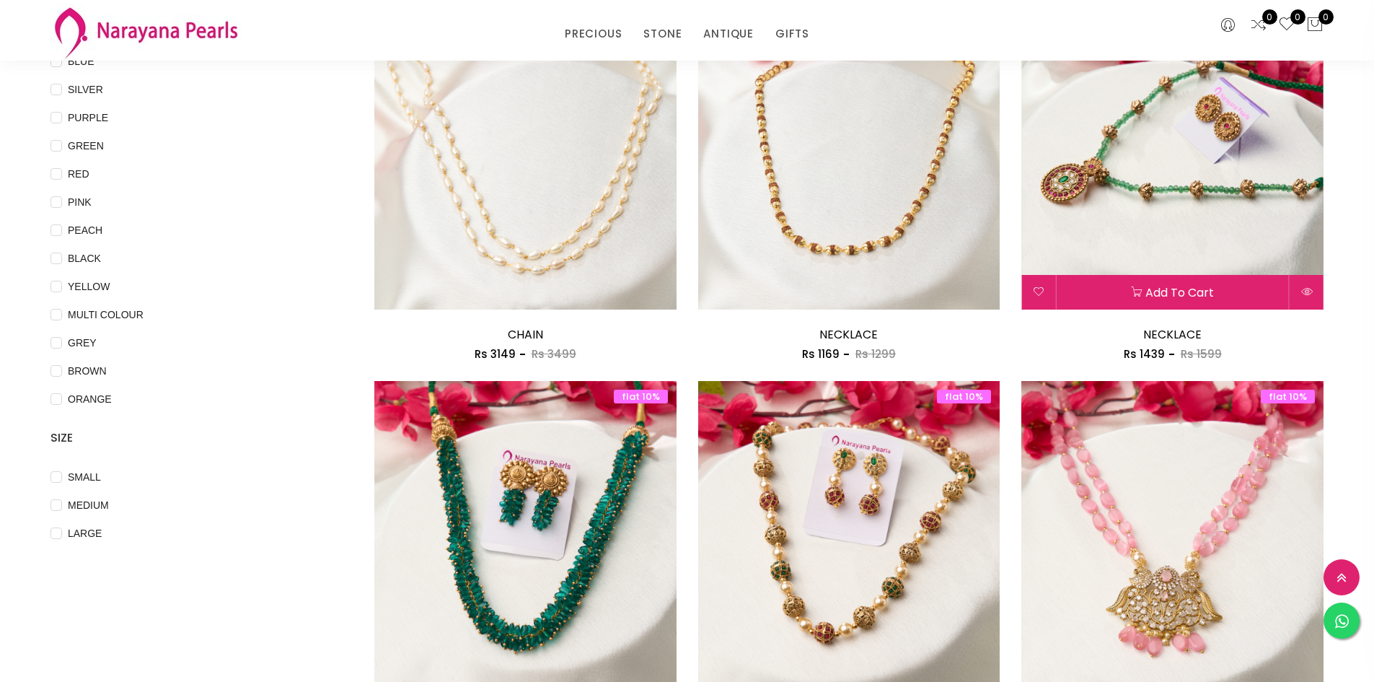
scroll to position [649, 0]
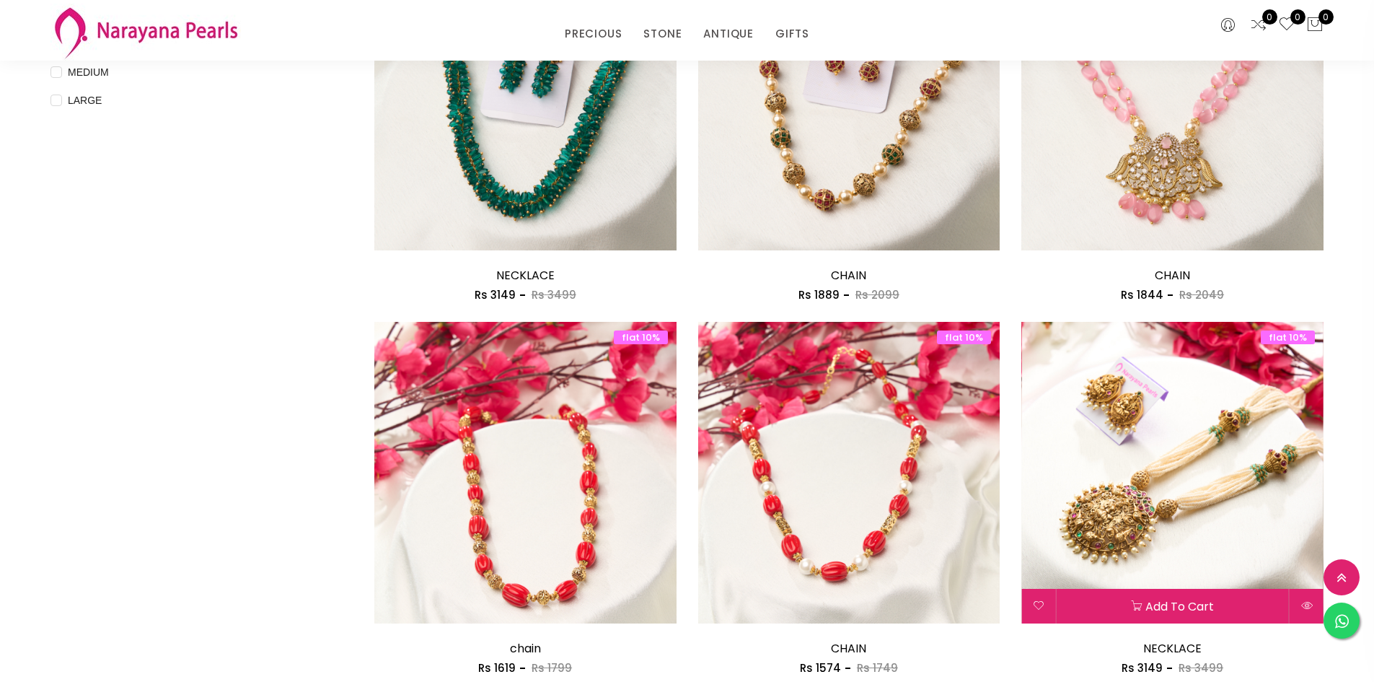
click at [1210, 504] on img at bounding box center [1173, 473] width 302 height 302
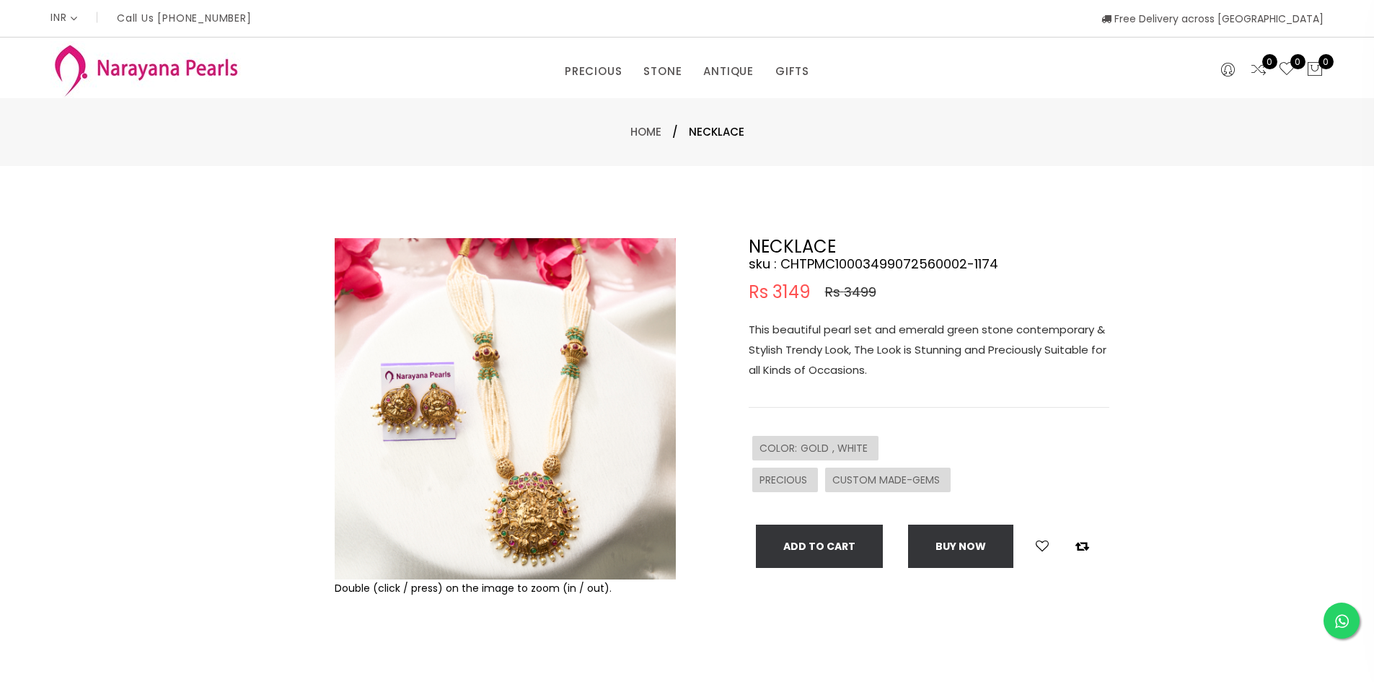
click at [540, 532] on img at bounding box center [505, 408] width 341 height 341
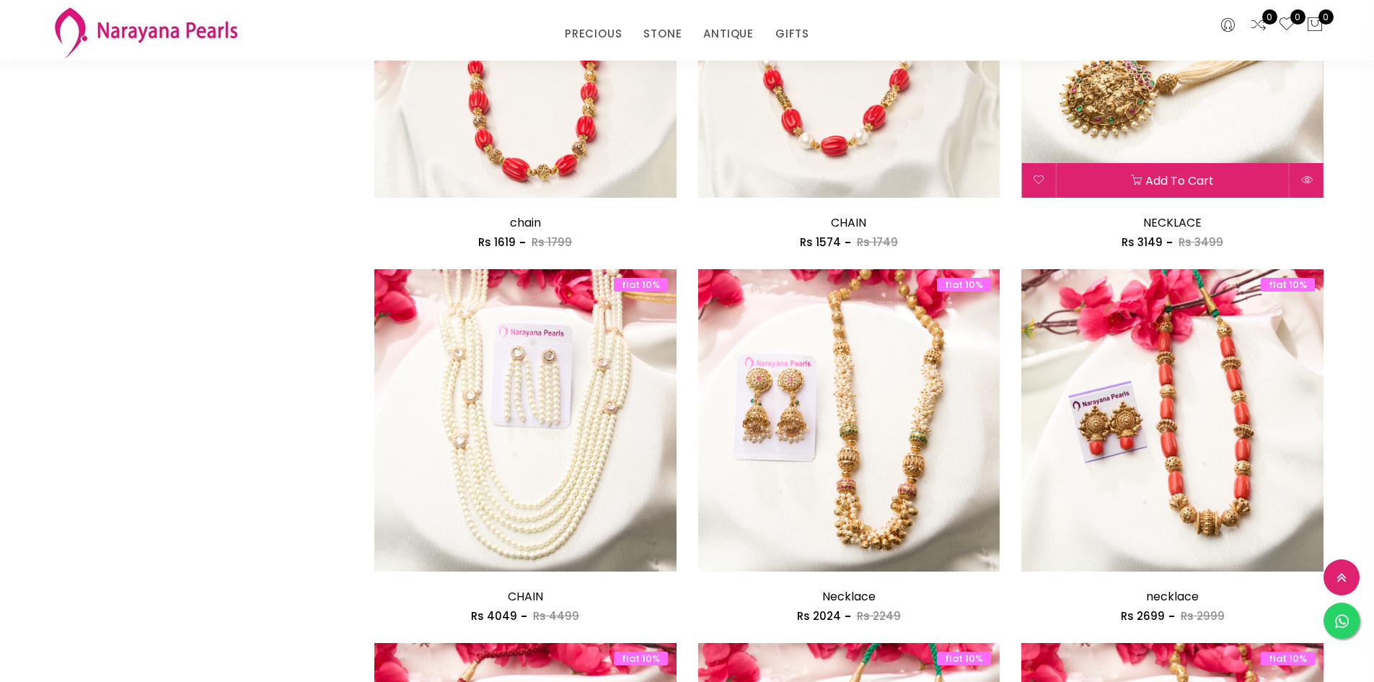
scroll to position [1084, 0]
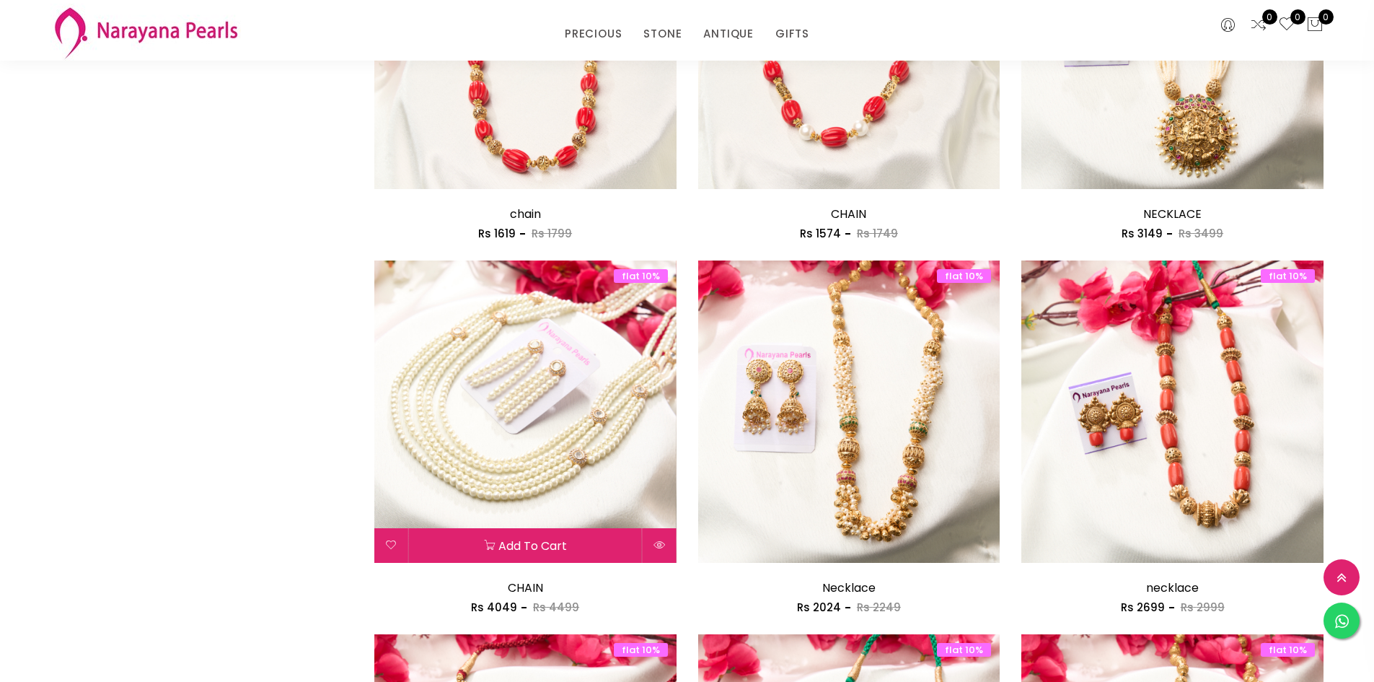
click at [582, 429] on img at bounding box center [525, 411] width 302 height 302
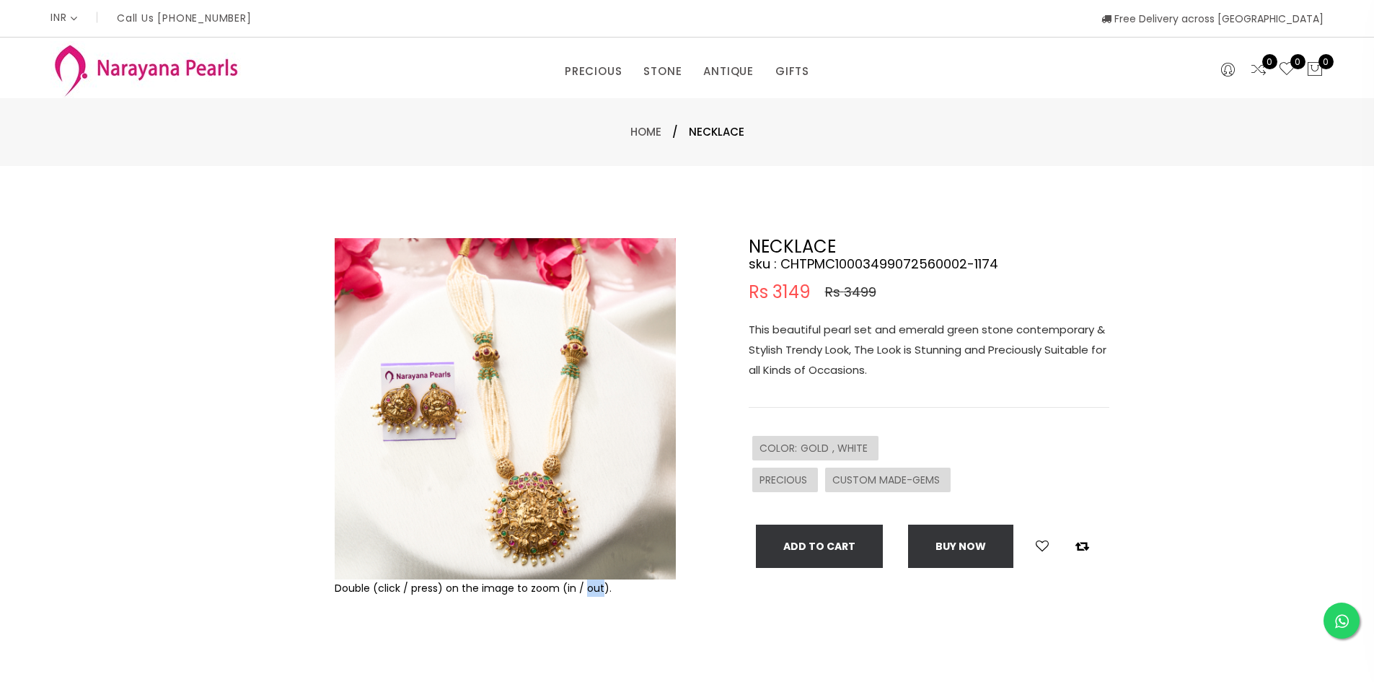
click at [582, 429] on div "Double (click / press) on the image to zoom (in / out)." at bounding box center [505, 465] width 348 height 455
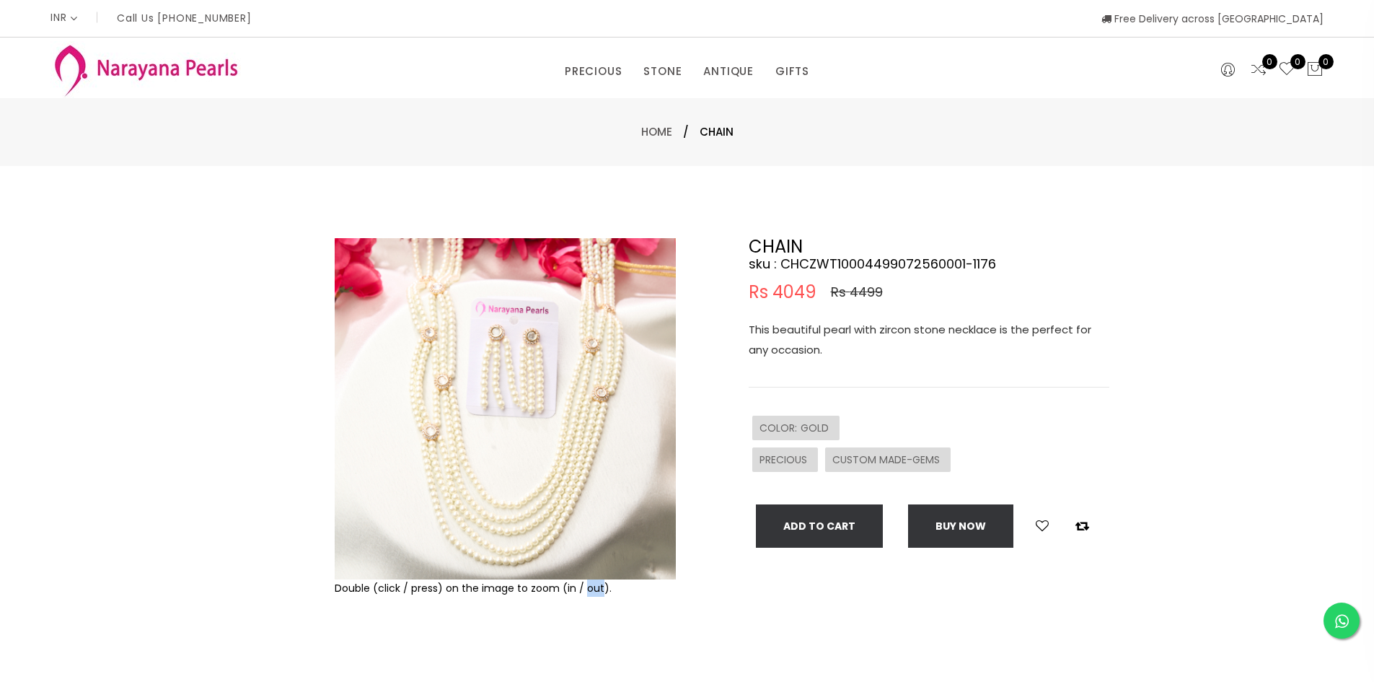
click at [560, 423] on img at bounding box center [505, 408] width 341 height 341
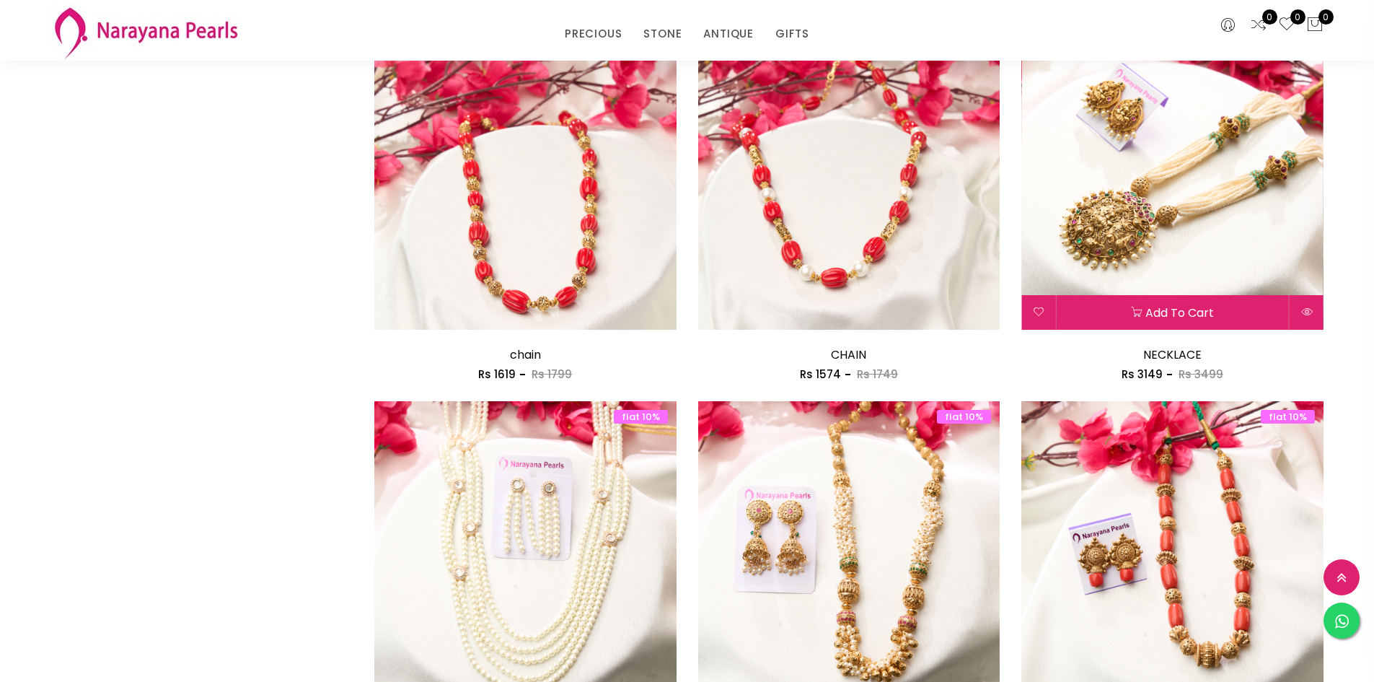
scroll to position [1156, 0]
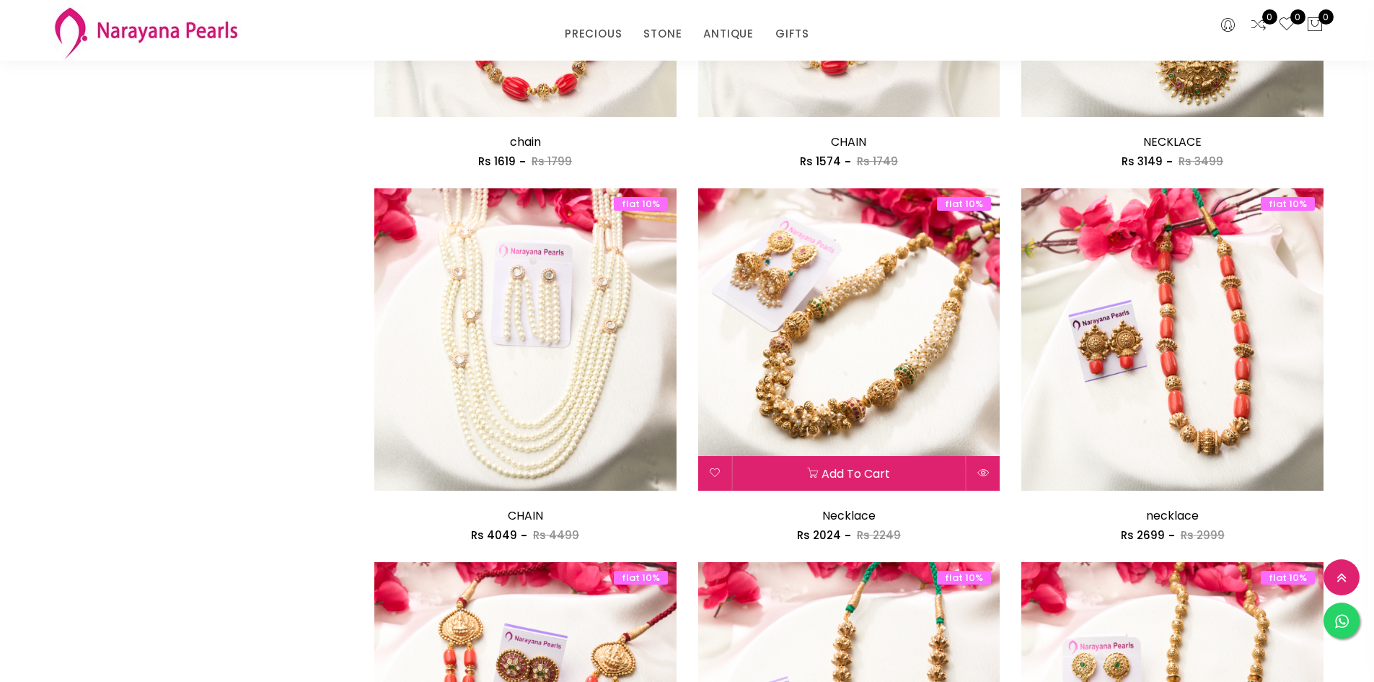
click at [861, 375] on img at bounding box center [849, 339] width 302 height 302
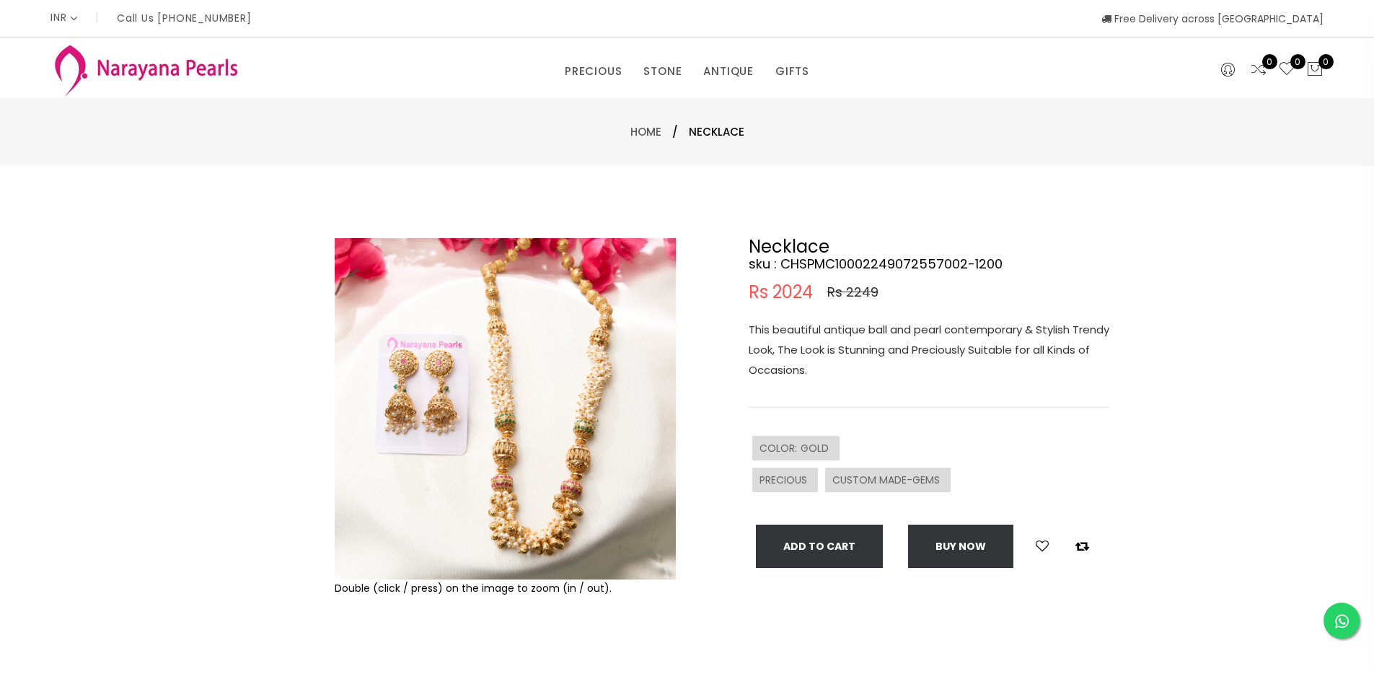
click at [591, 382] on img at bounding box center [505, 408] width 341 height 341
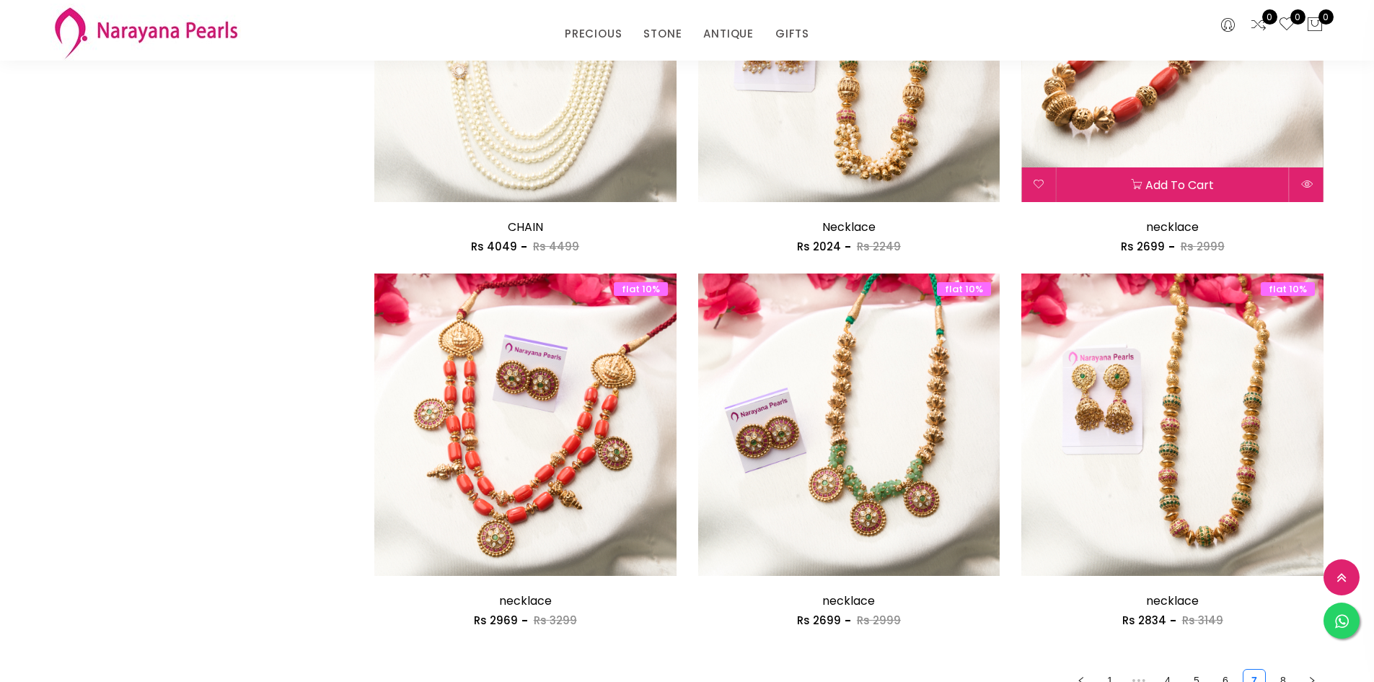
scroll to position [1733, 0]
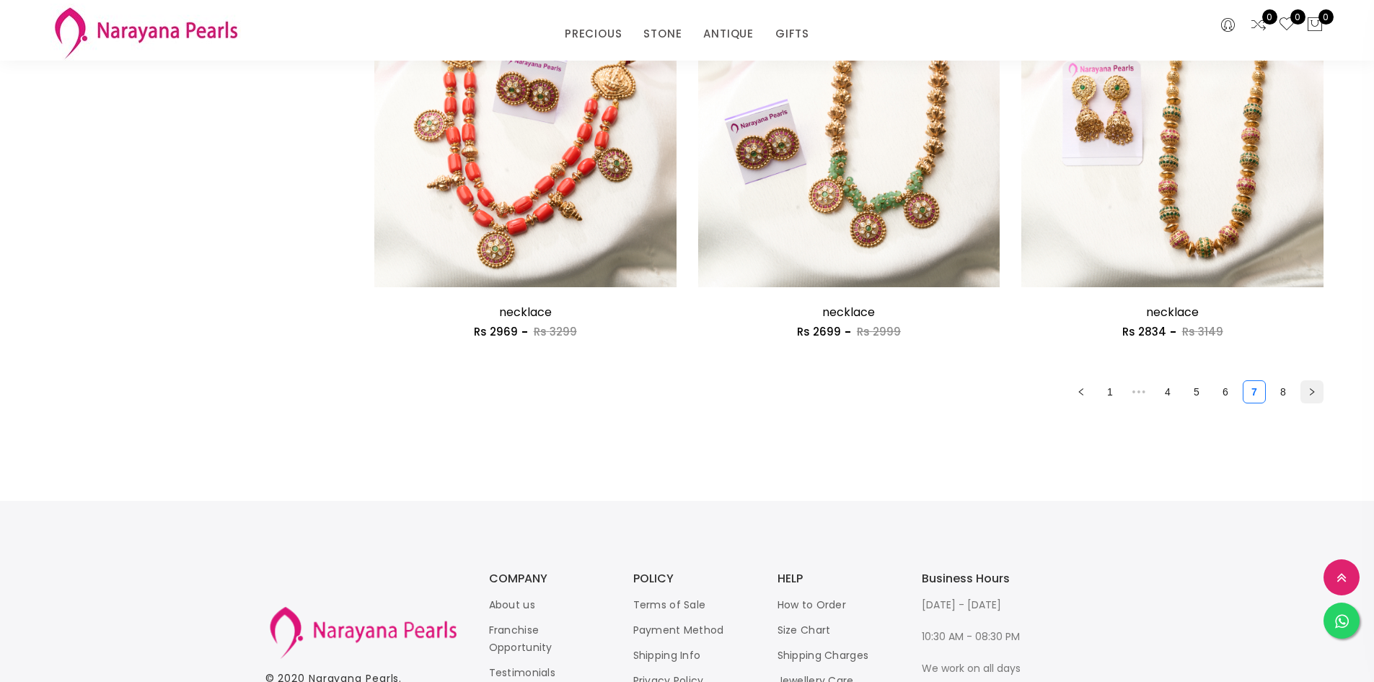
click at [1321, 387] on button "button" at bounding box center [1312, 391] width 23 height 23
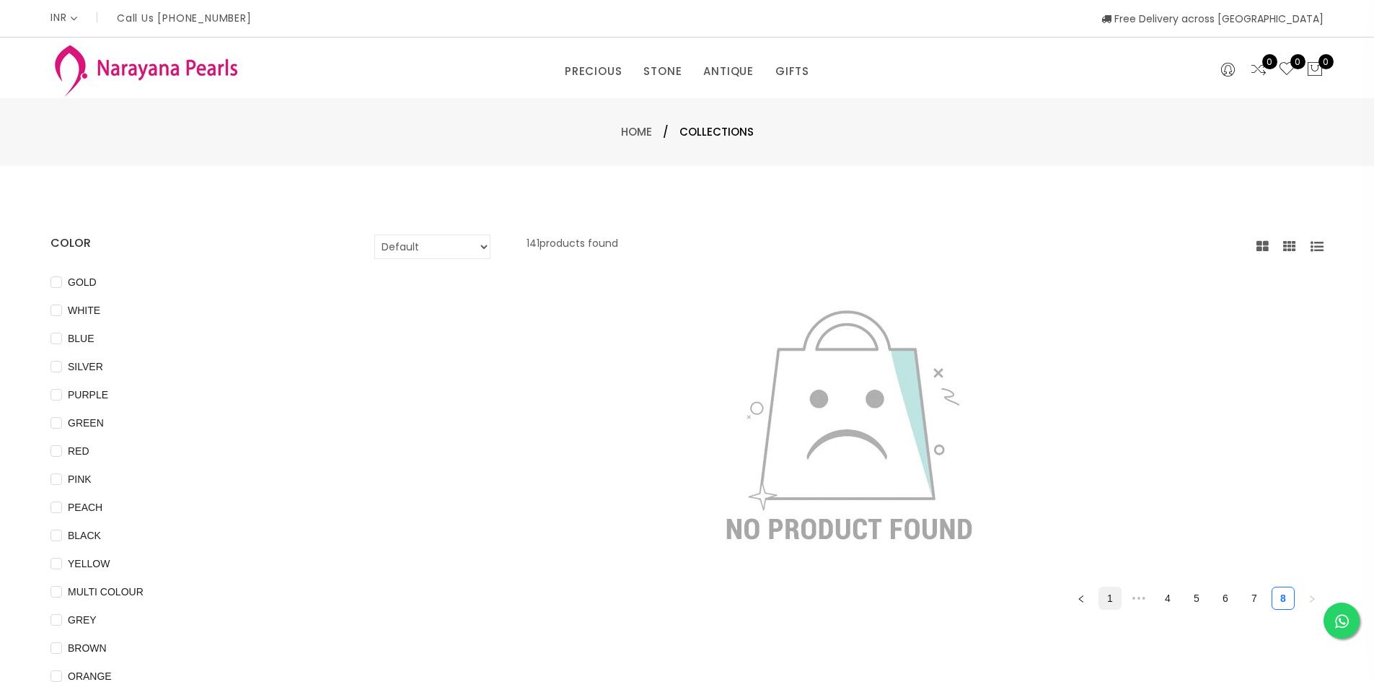
click at [1107, 594] on link "1" at bounding box center [1111, 598] width 22 height 22
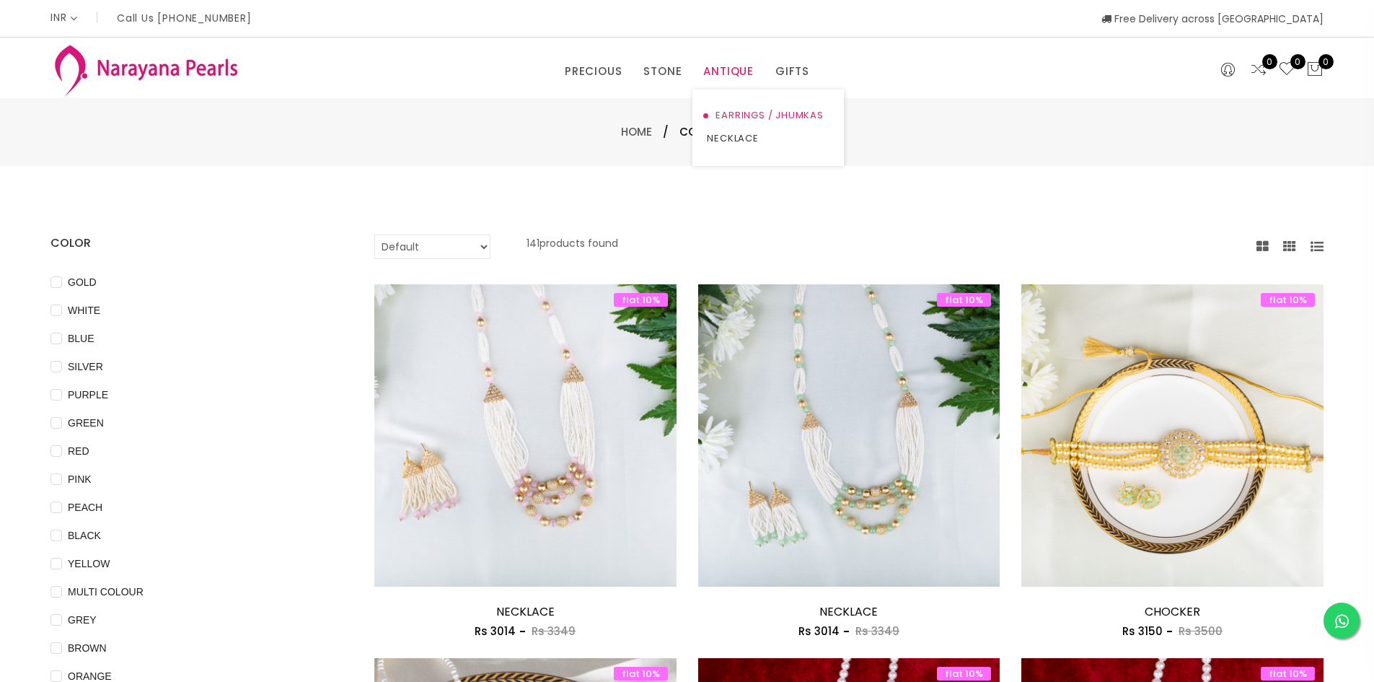
click at [751, 111] on link "EARRINGS / JHUMKAS" at bounding box center [768, 115] width 123 height 23
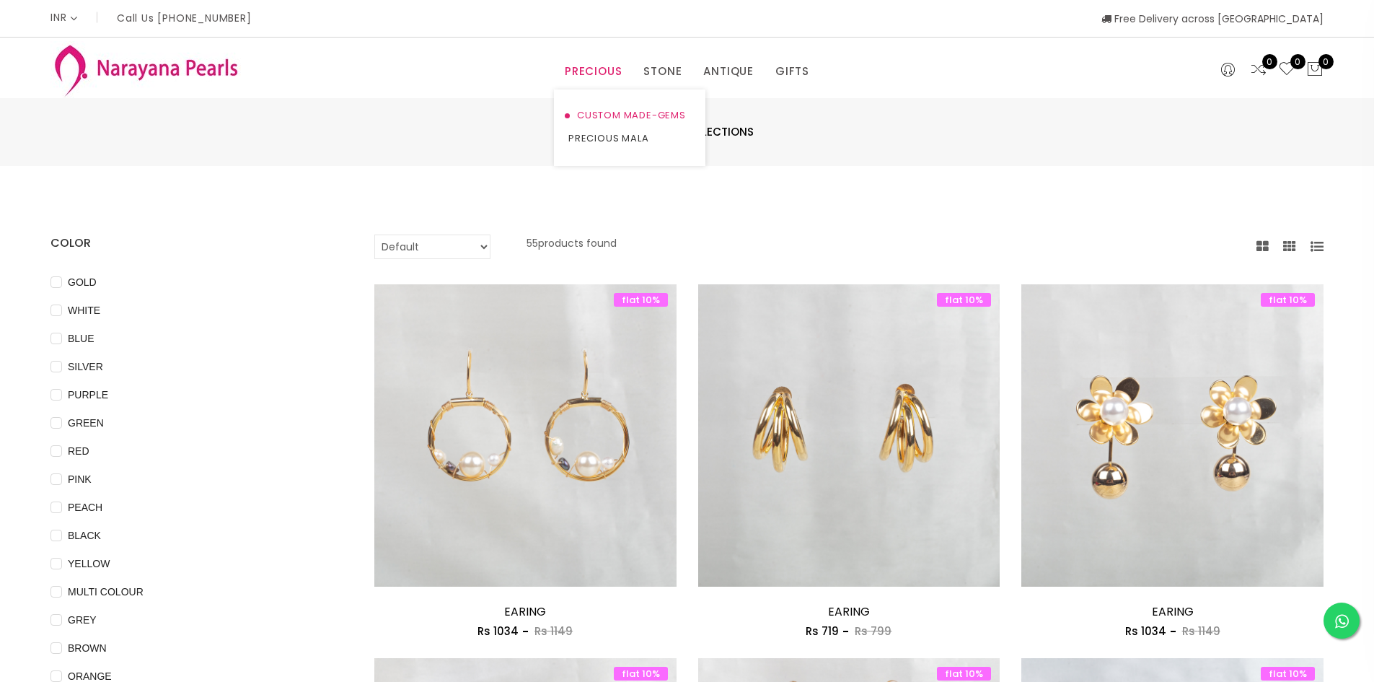
click at [602, 111] on link "CUSTOM MADE-GEMS" at bounding box center [630, 115] width 123 height 23
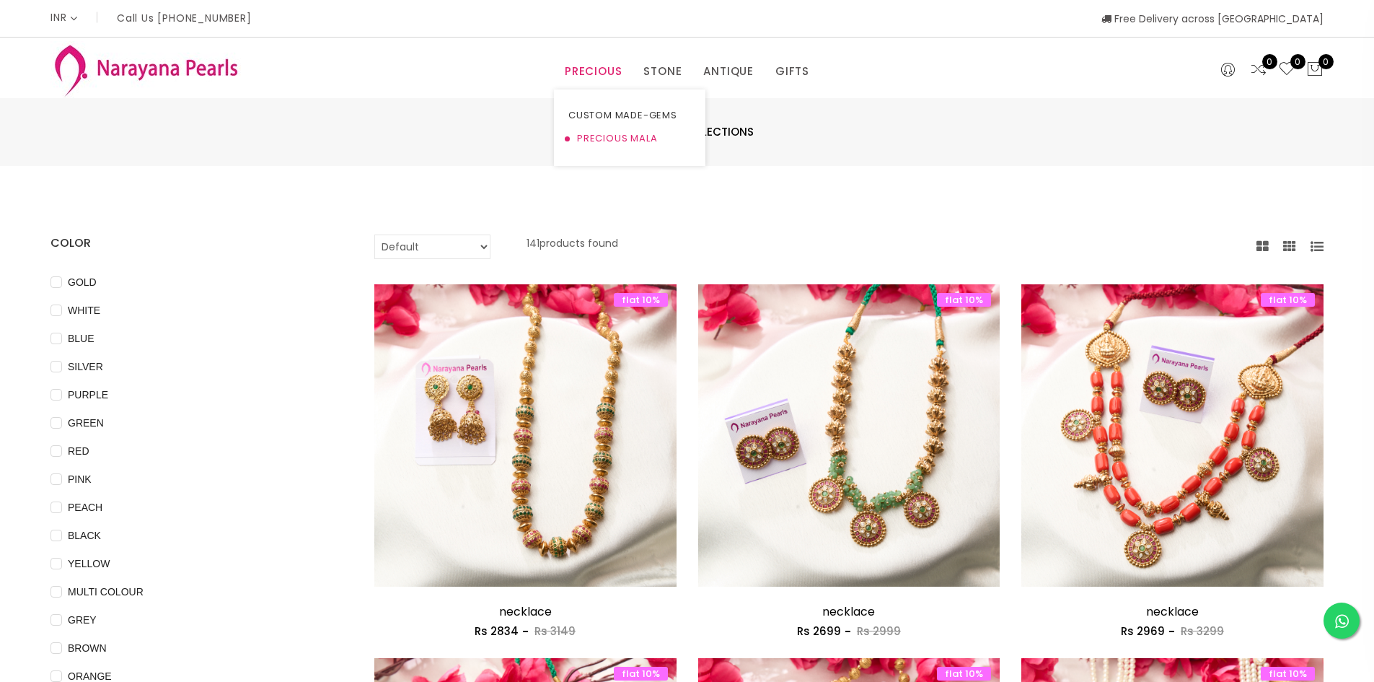
click at [607, 147] on link "PRECIOUS MALA" at bounding box center [630, 138] width 123 height 23
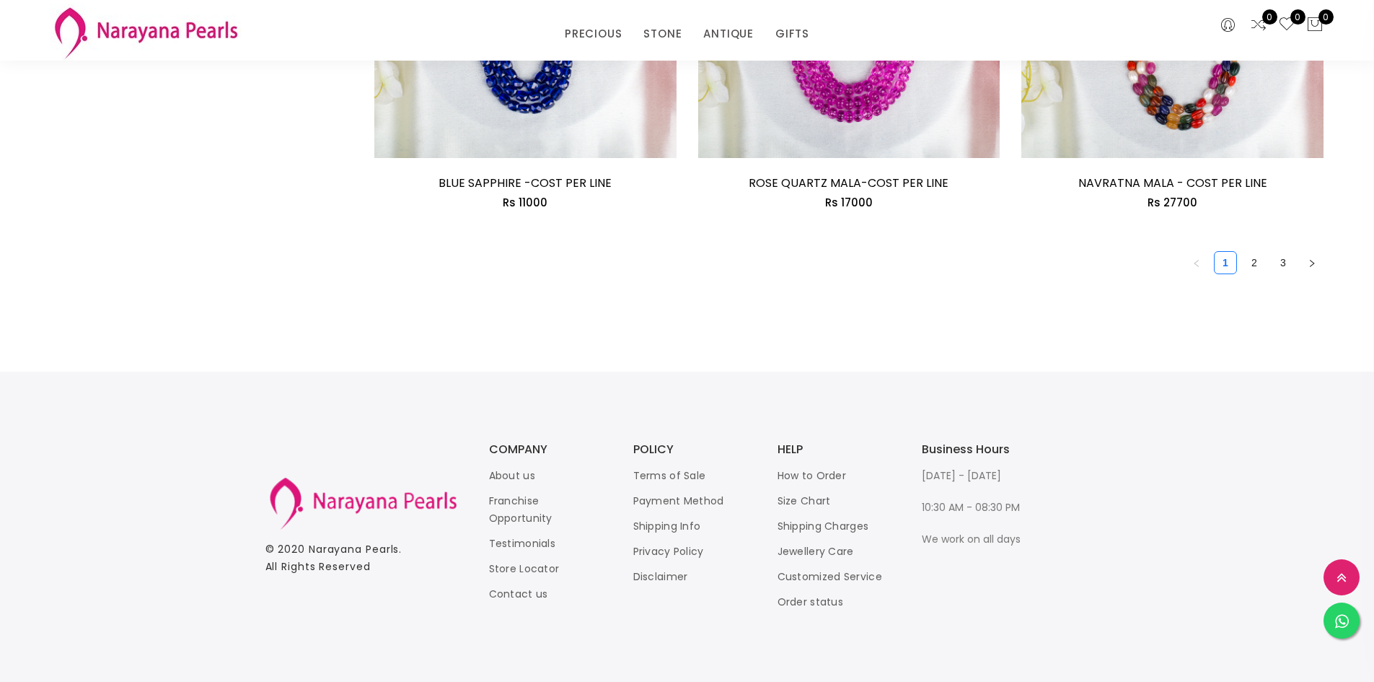
scroll to position [2610, 0]
click at [1308, 263] on icon "right" at bounding box center [1312, 262] width 9 height 9
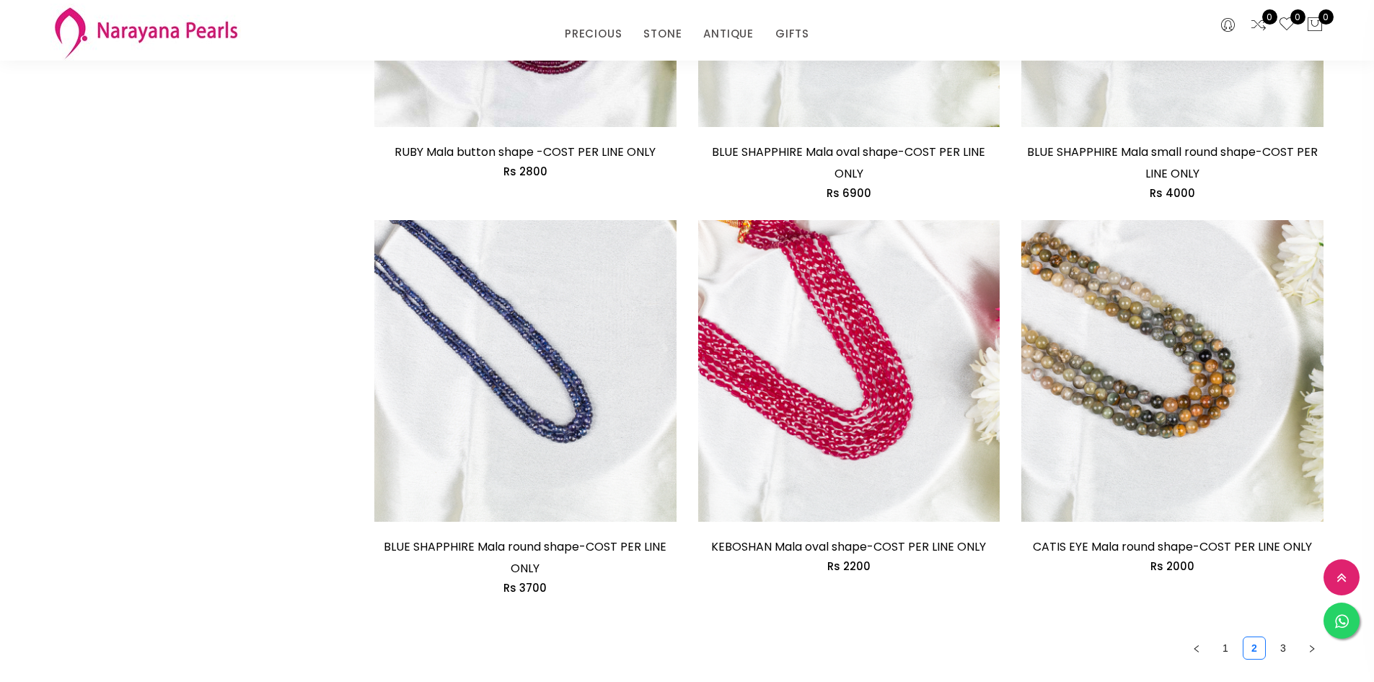
scroll to position [2525, 0]
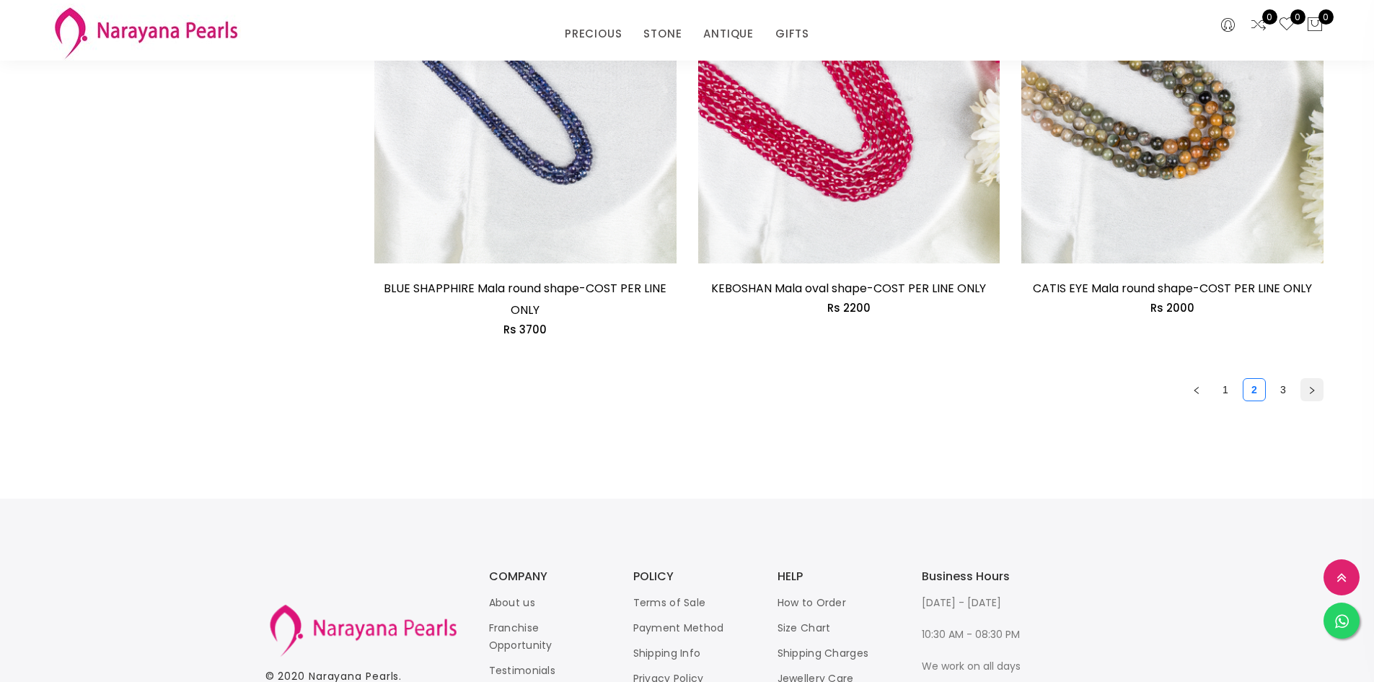
click at [1308, 384] on button "button" at bounding box center [1312, 389] width 23 height 23
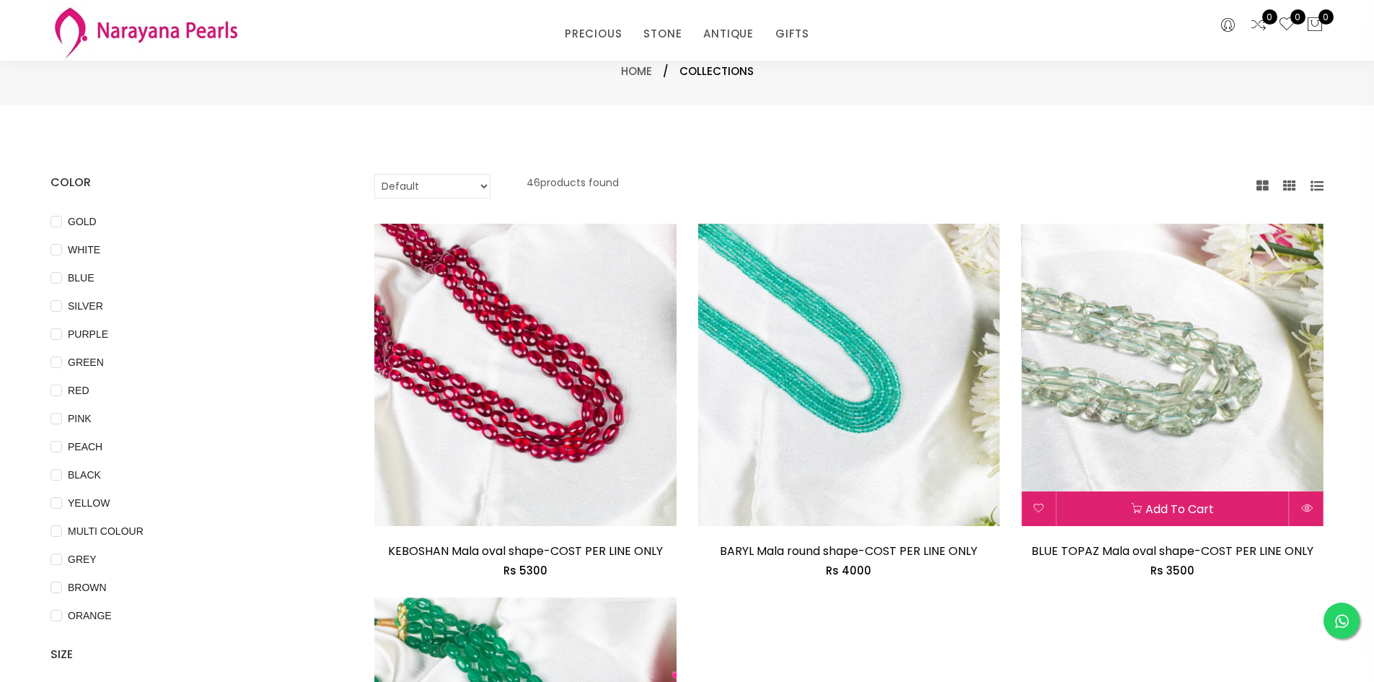
scroll to position [361, 0]
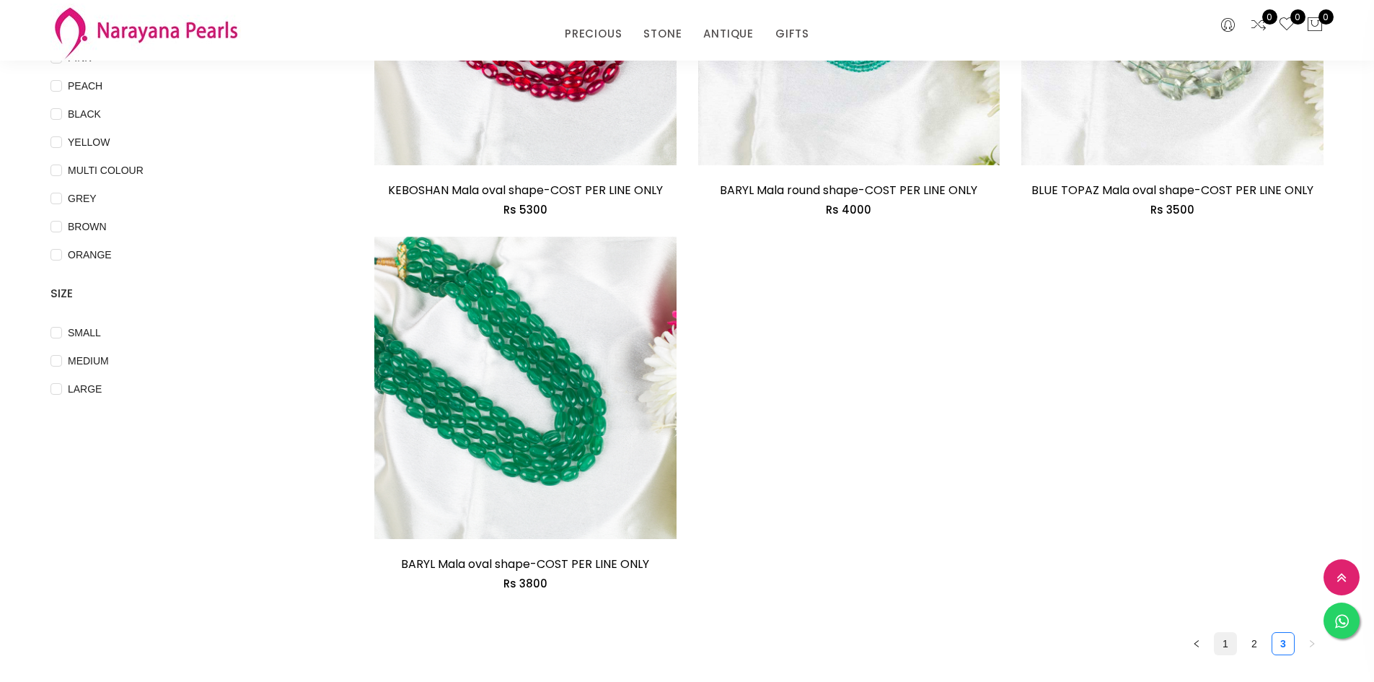
click at [1227, 646] on link "1" at bounding box center [1226, 644] width 22 height 22
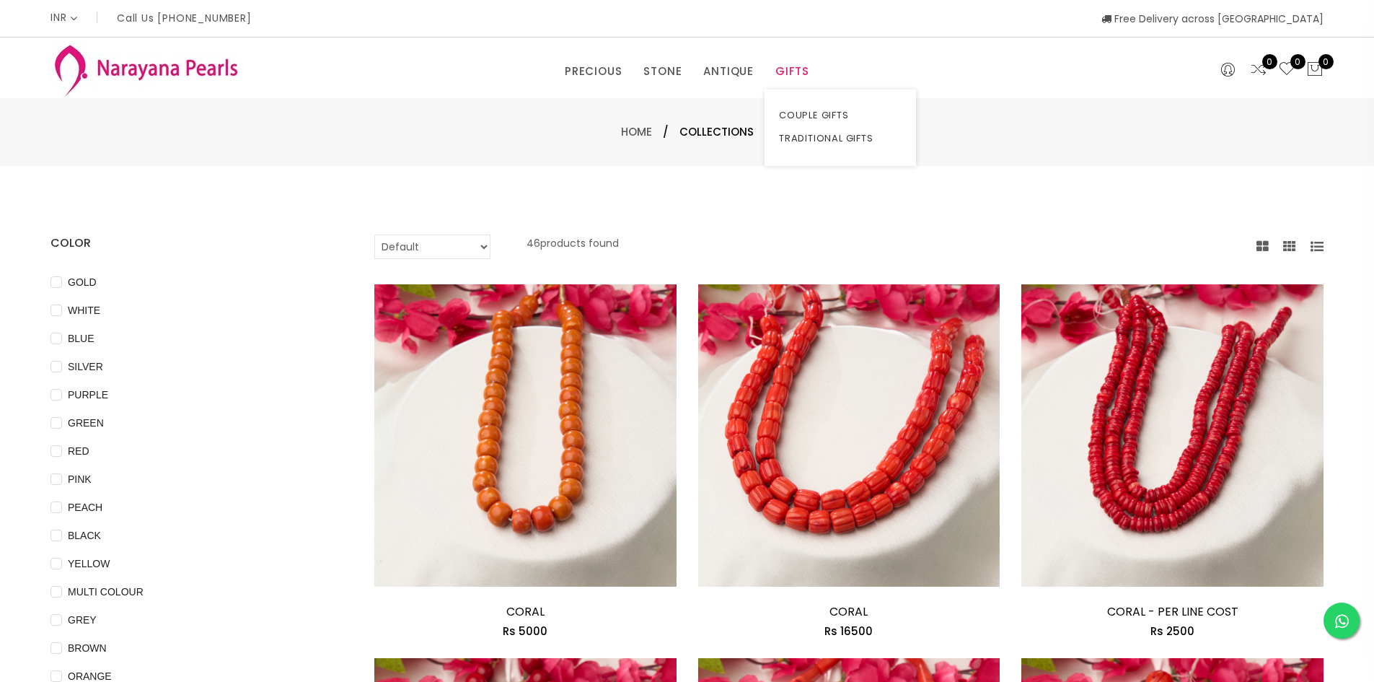
click at [794, 63] on link "GIFTS" at bounding box center [793, 72] width 34 height 22
click at [800, 110] on link "COUPLE GIFTS" at bounding box center [840, 115] width 123 height 23
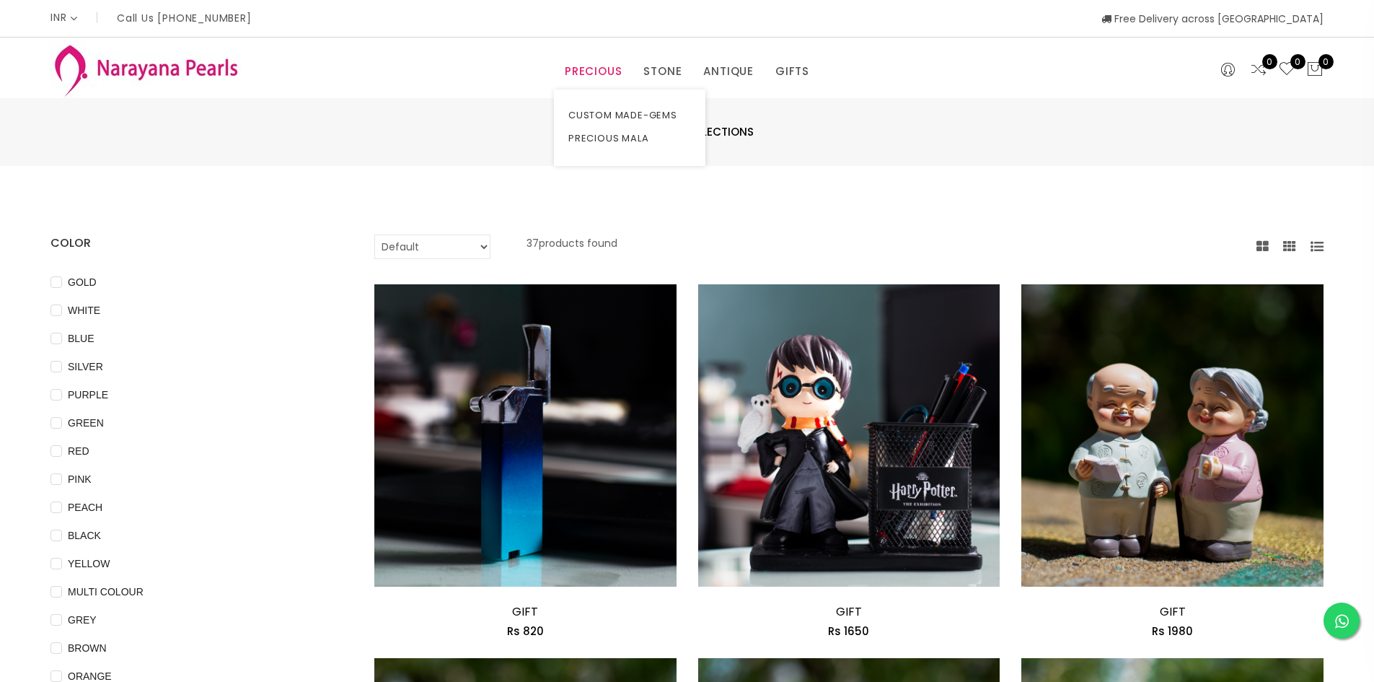
click at [597, 72] on link "PRECIOUS" at bounding box center [593, 72] width 57 height 22
